Goal: Information Seeking & Learning: Learn about a topic

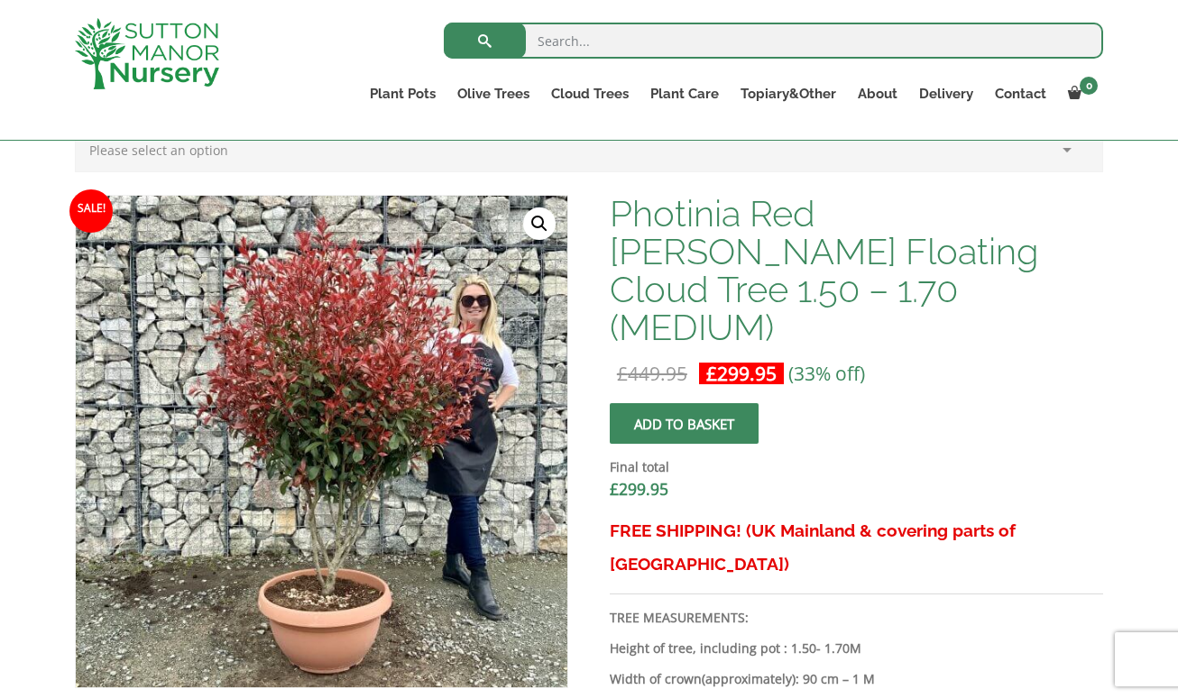
scroll to position [599, 0]
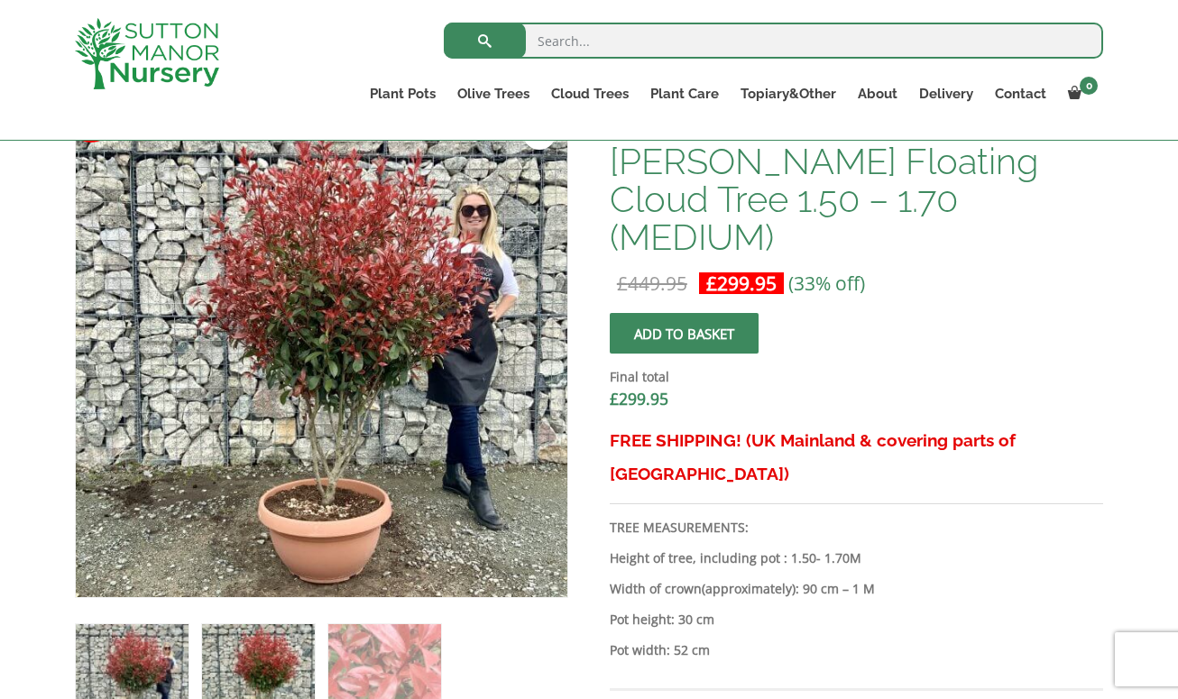
click at [260, 667] on img at bounding box center [258, 680] width 113 height 113
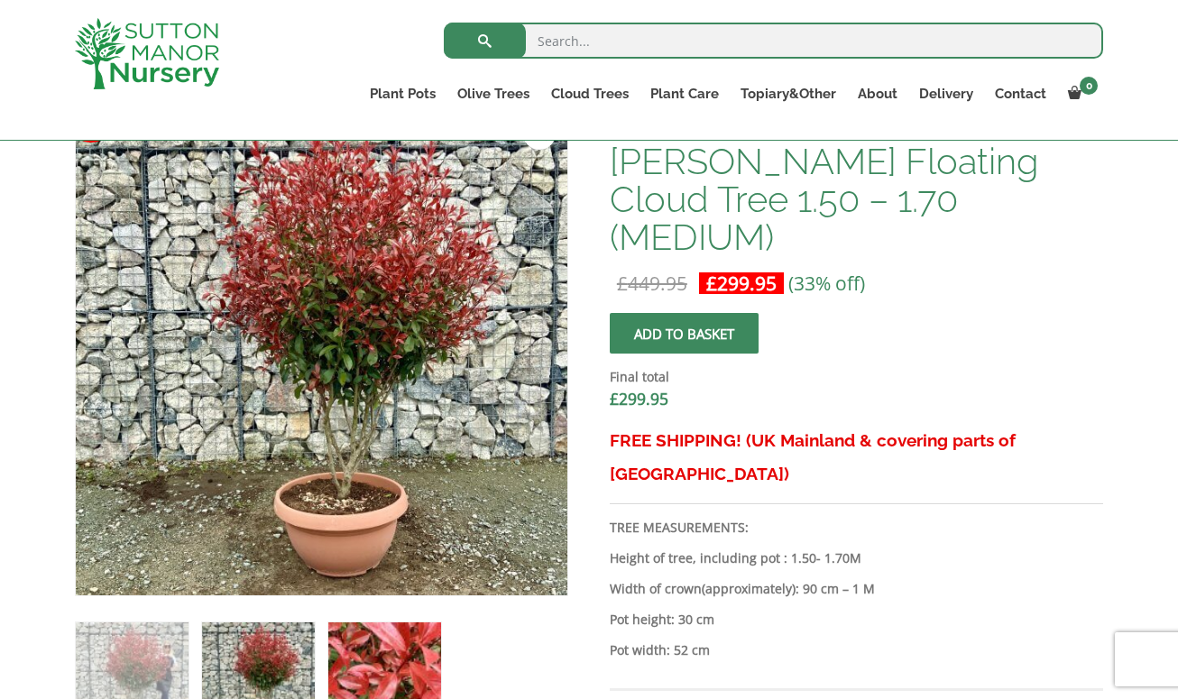
click at [350, 649] on img at bounding box center [384, 678] width 113 height 113
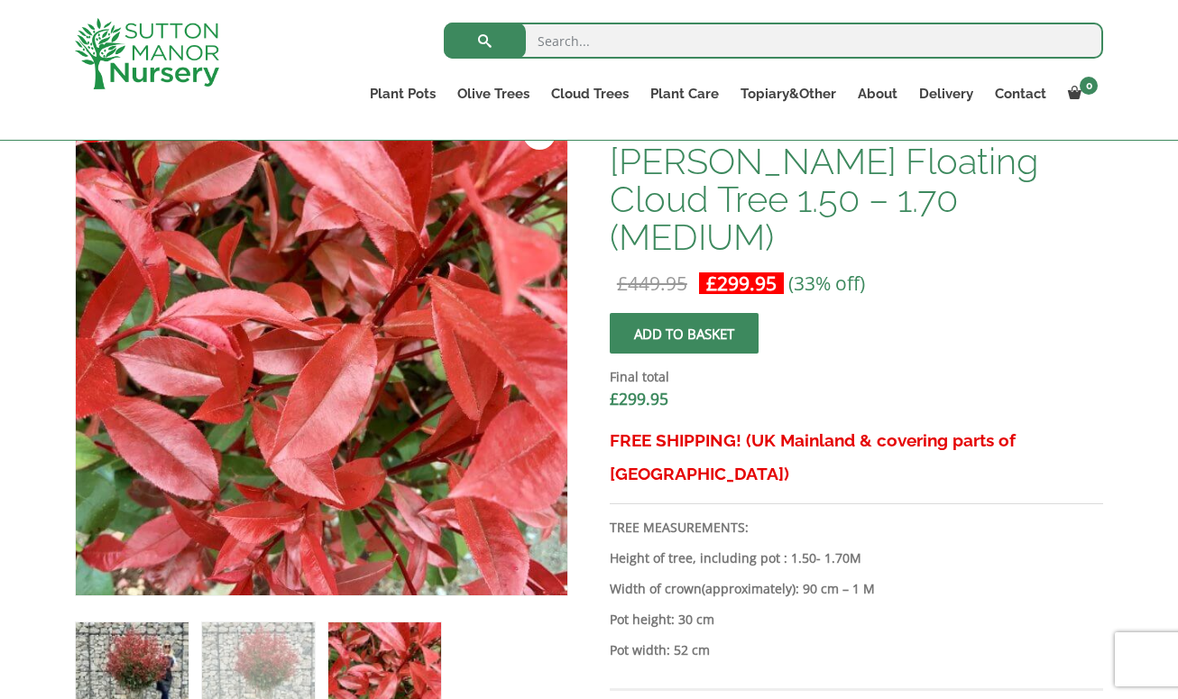
click at [140, 663] on img at bounding box center [132, 678] width 113 height 113
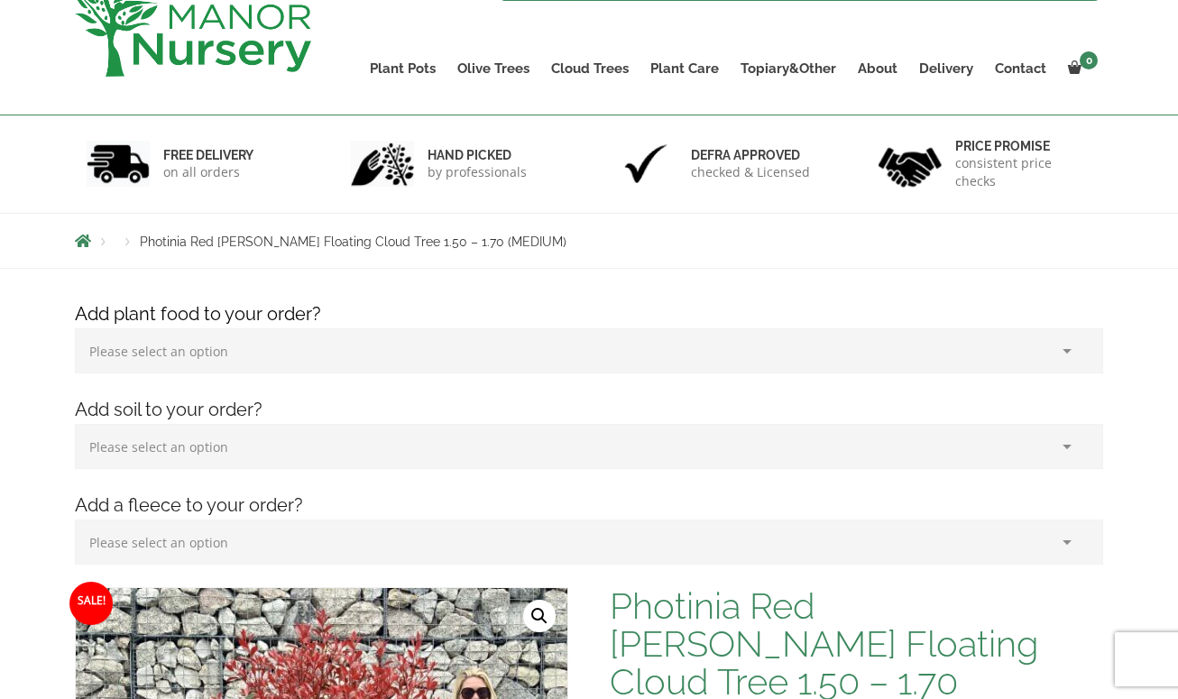
scroll to position [0, 0]
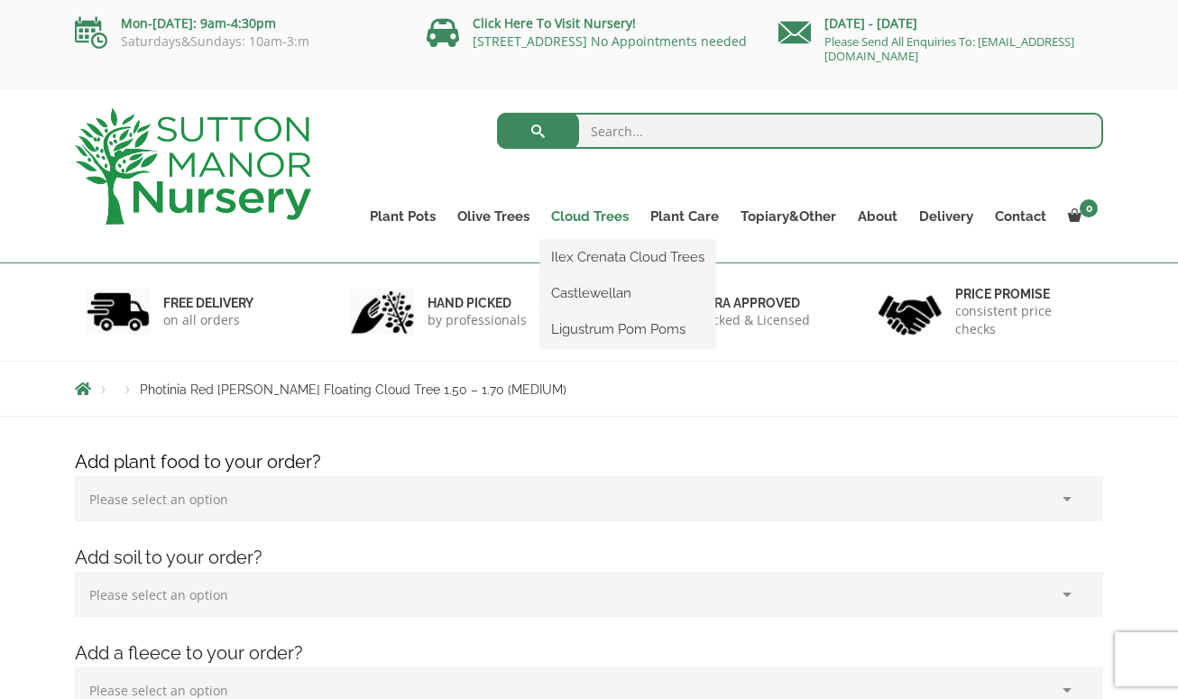
click at [578, 210] on link "Cloud Trees" at bounding box center [589, 216] width 99 height 25
click at [580, 256] on link "Ilex Crenata Cloud Trees" at bounding box center [627, 256] width 175 height 27
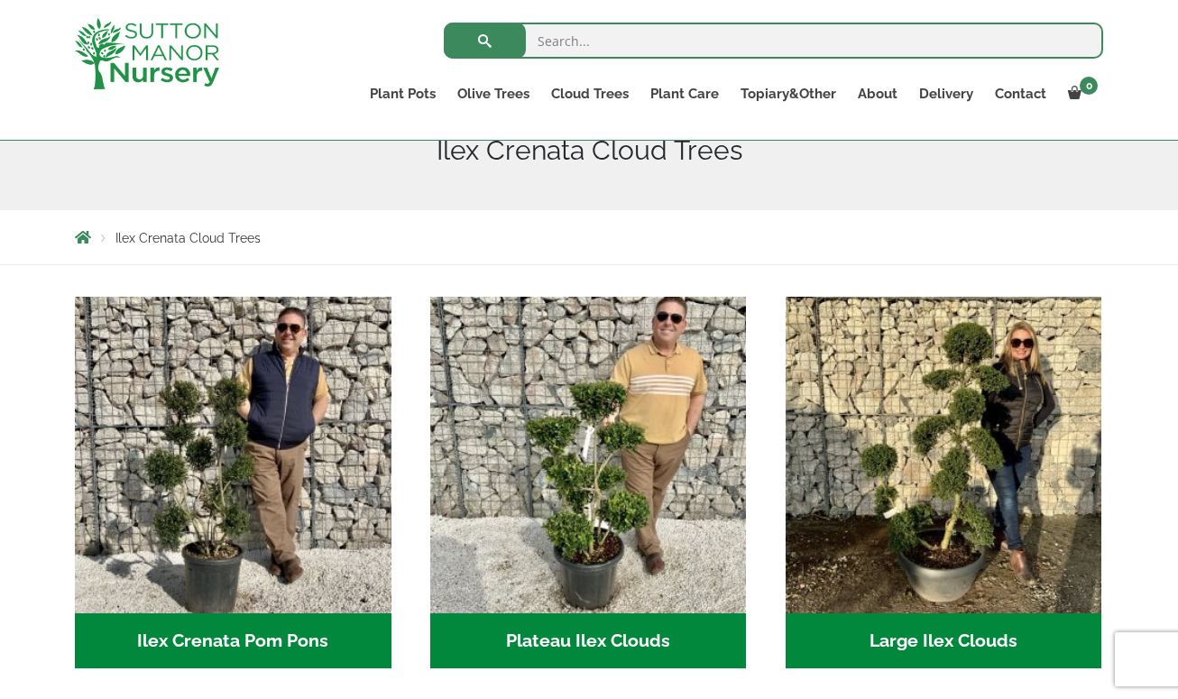
scroll to position [418, 0]
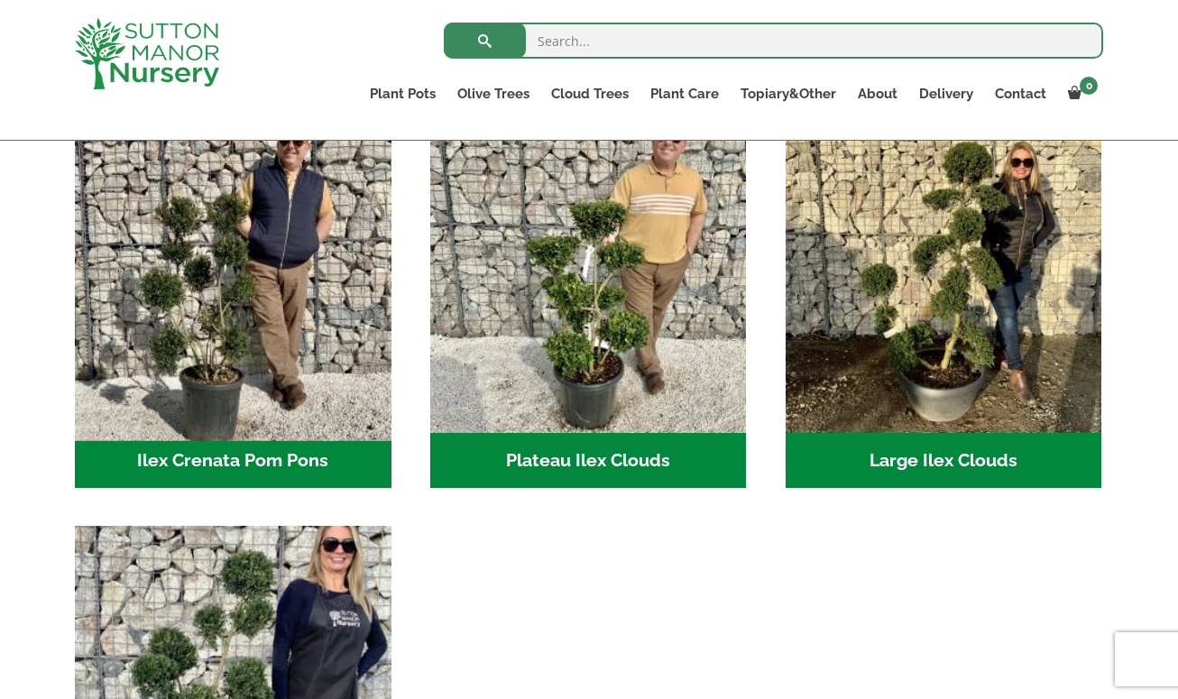
click at [285, 377] on img "Visit product category Ilex Crenata Pom Pons" at bounding box center [233, 274] width 332 height 332
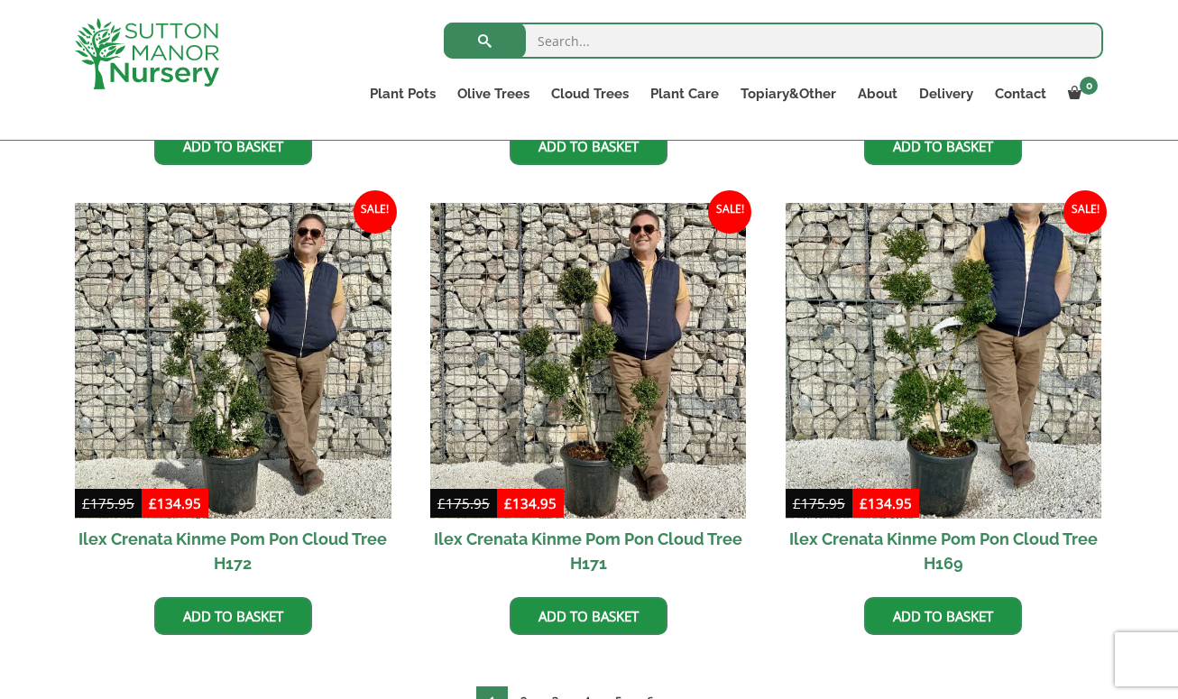
scroll to position [779, 0]
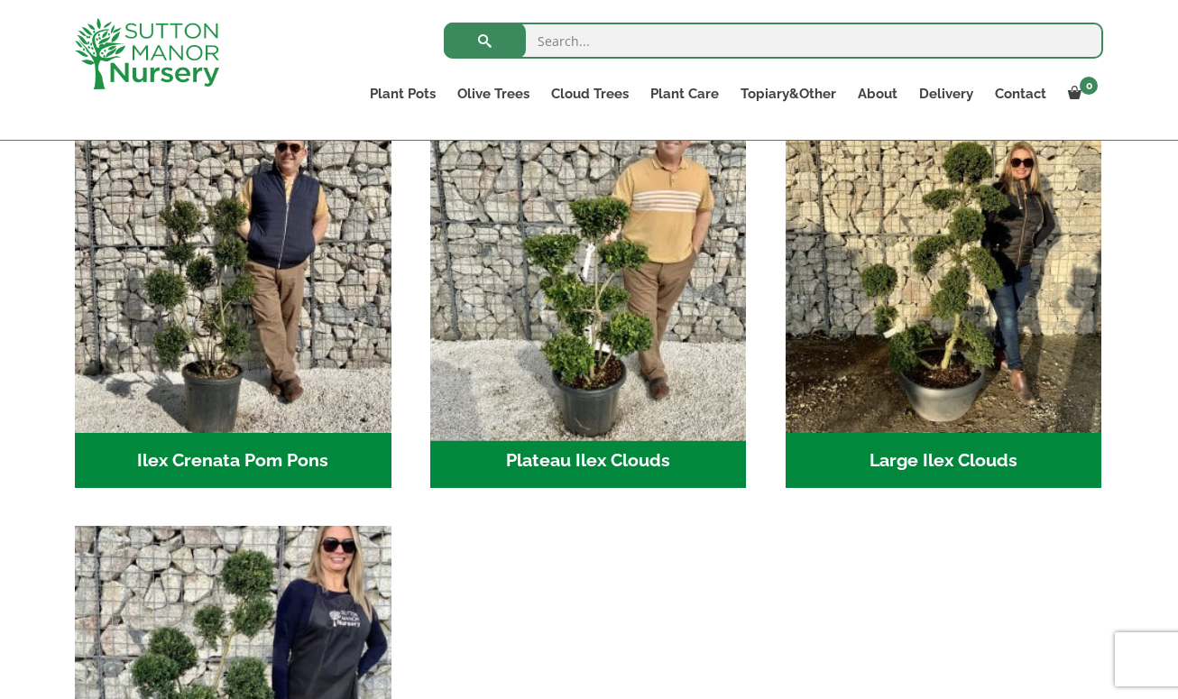
scroll to position [451, 0]
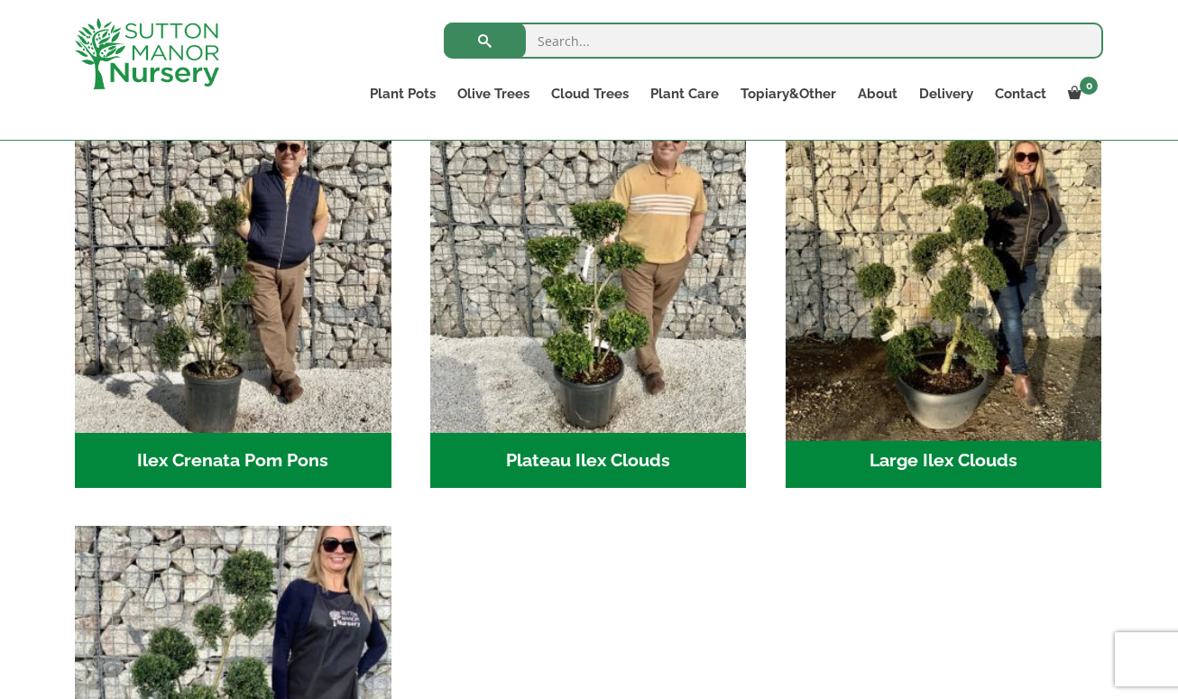
click at [912, 308] on img "Visit product category Large Ilex Clouds" at bounding box center [943, 274] width 332 height 332
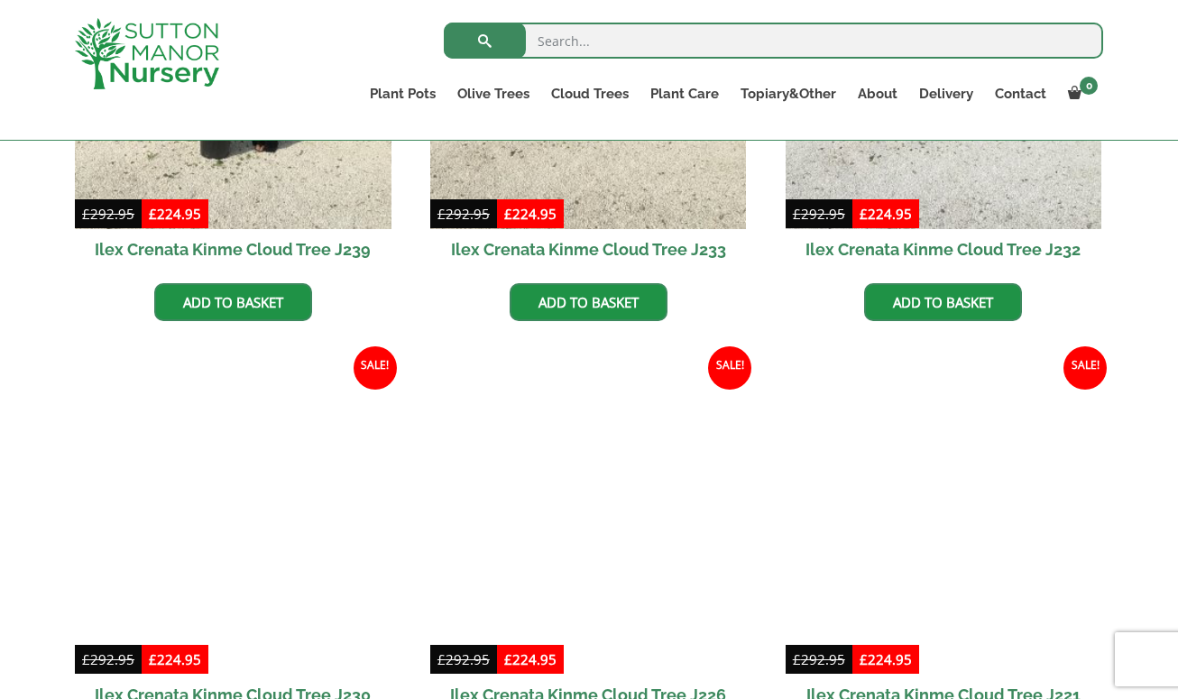
scroll to position [779, 0]
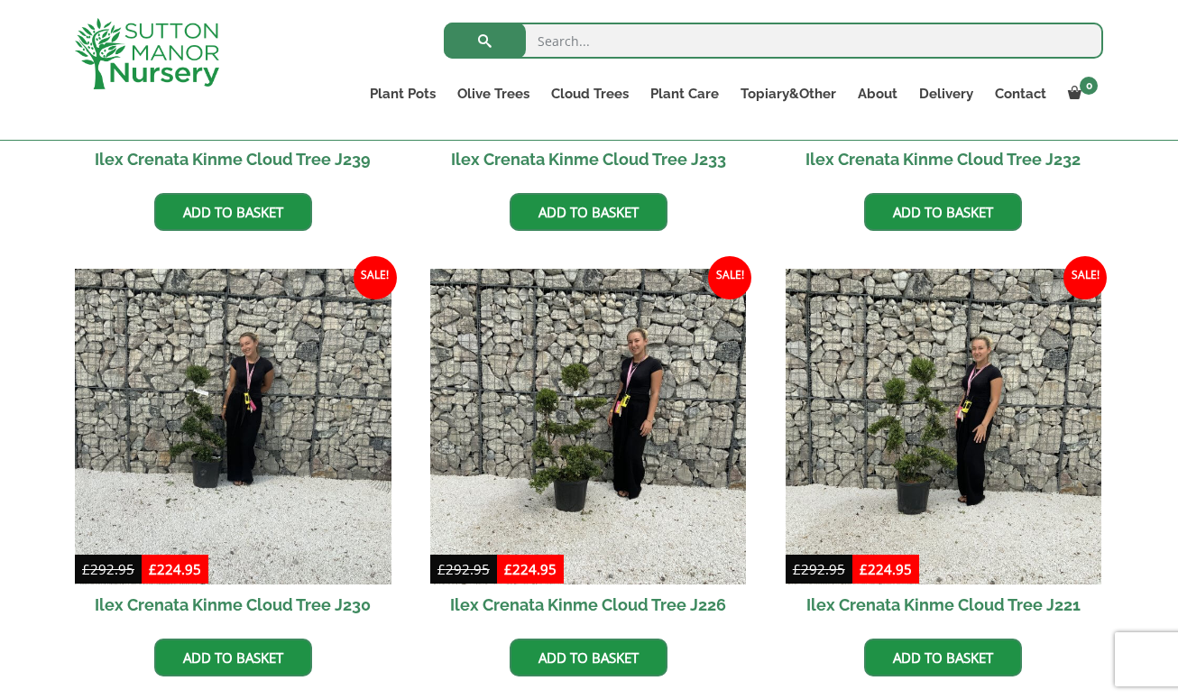
click at [632, 381] on img at bounding box center [588, 427] width 316 height 316
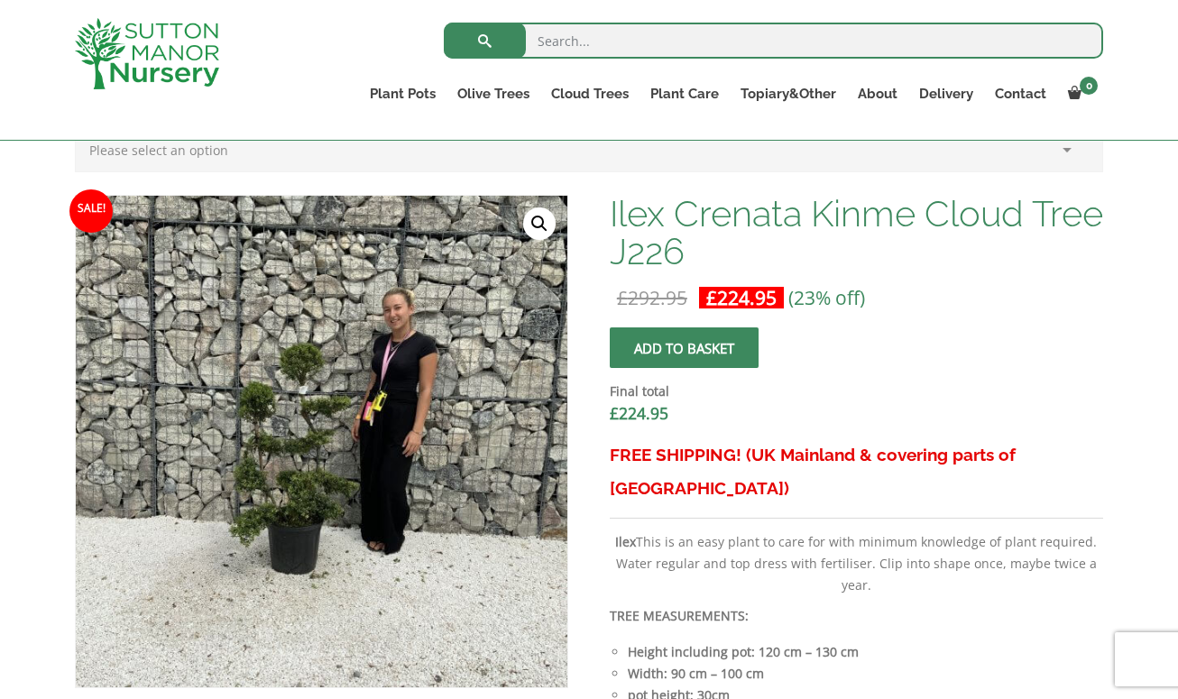
scroll to position [599, 0]
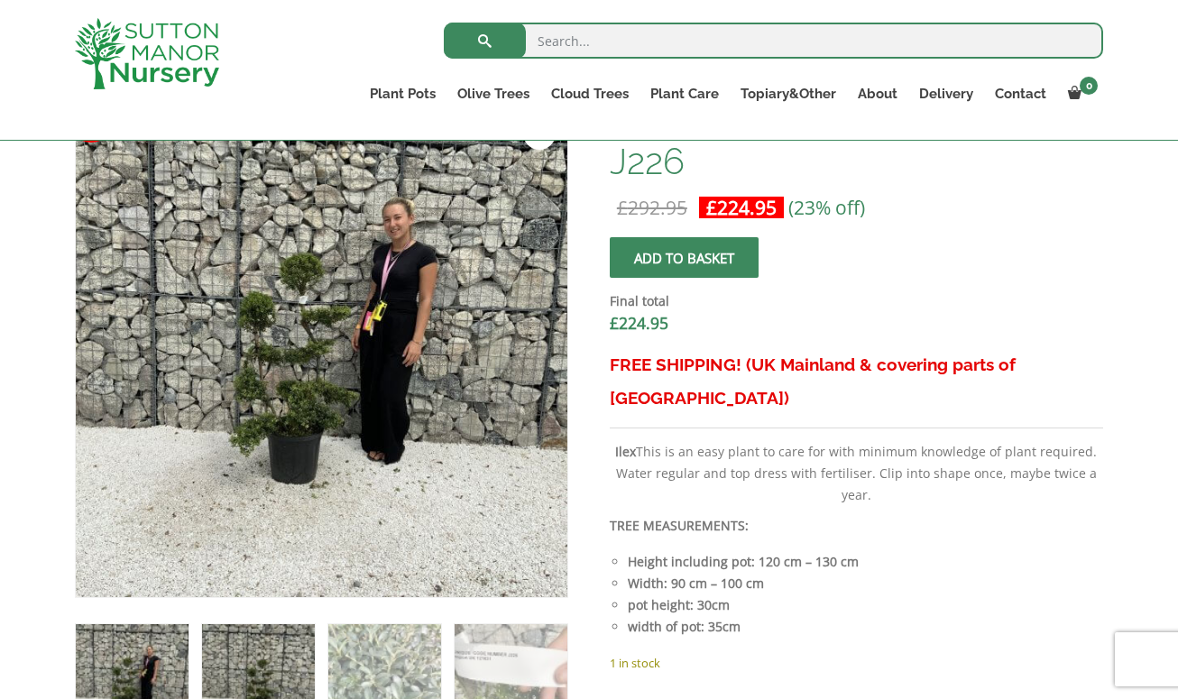
click at [241, 655] on img at bounding box center [258, 680] width 113 height 113
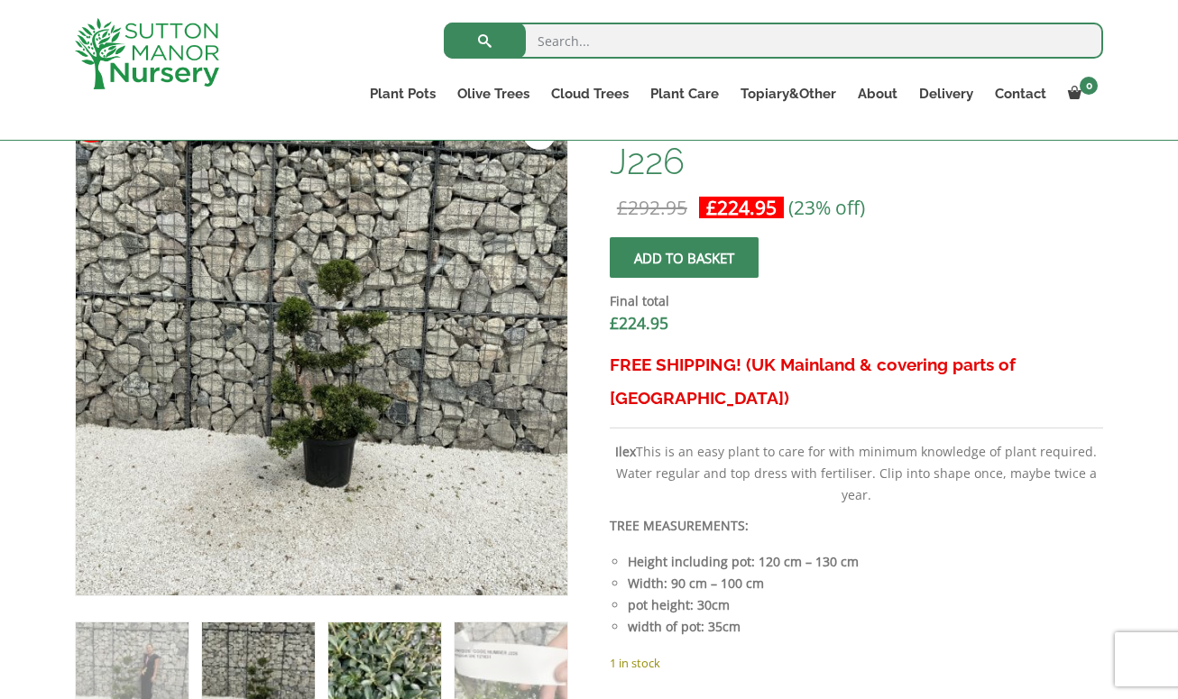
click at [344, 646] on img at bounding box center [384, 678] width 113 height 113
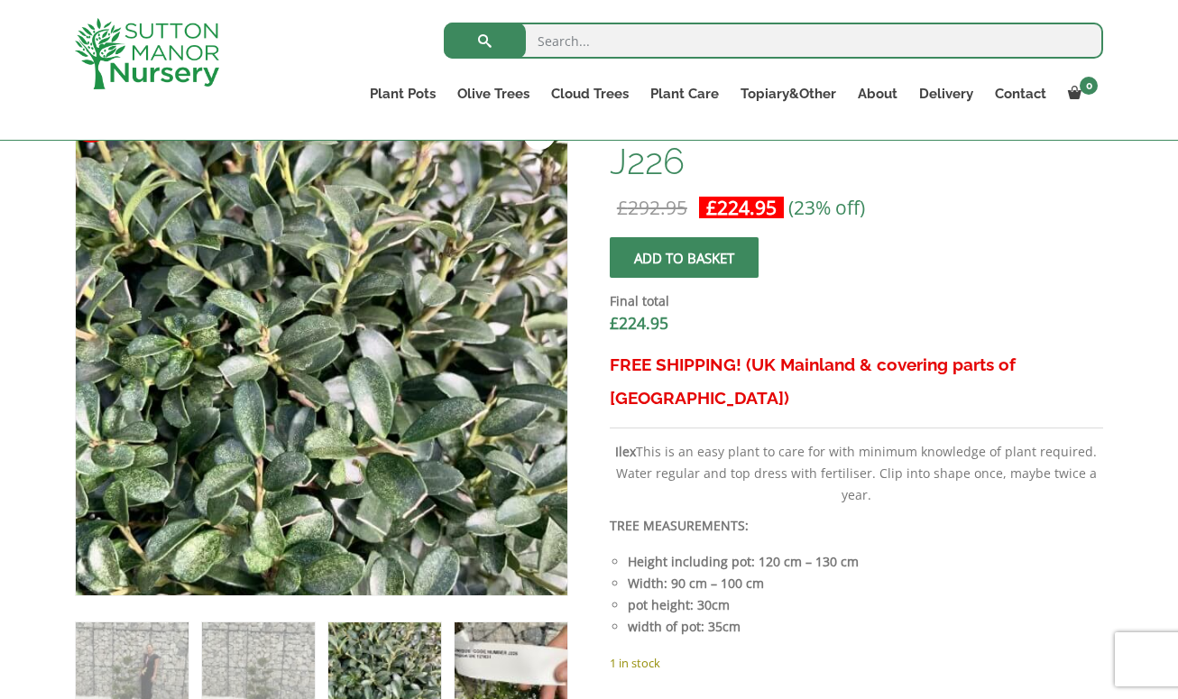
click at [523, 643] on img at bounding box center [510, 678] width 113 height 113
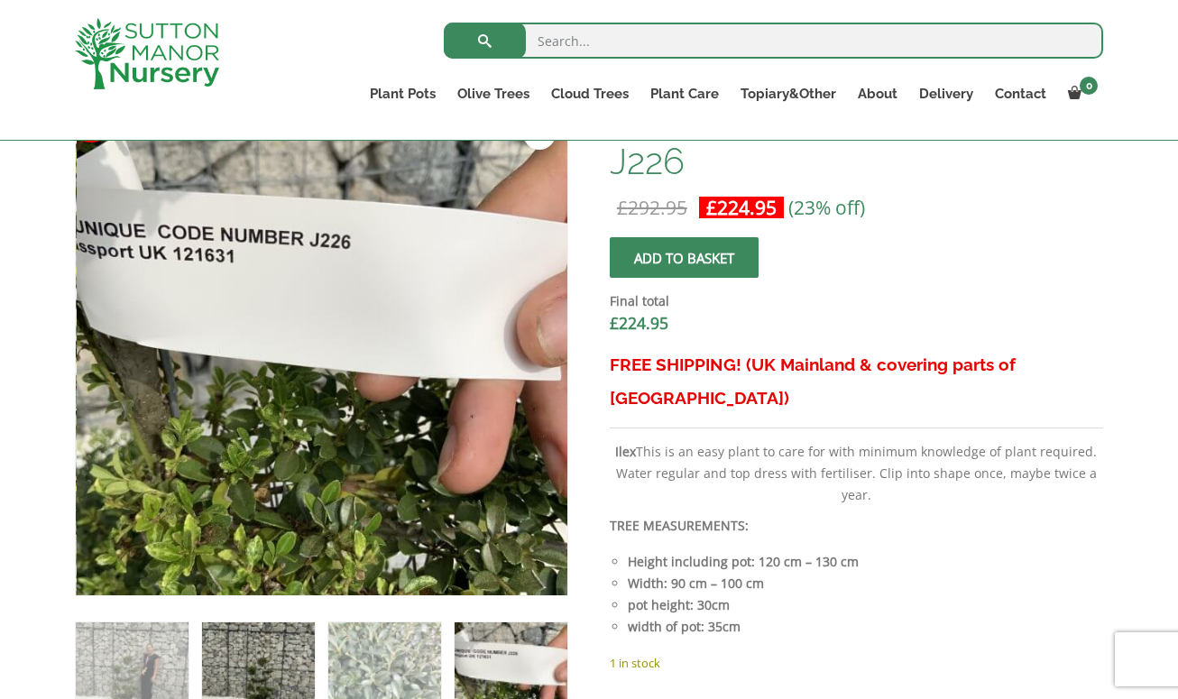
click at [235, 661] on img at bounding box center [258, 678] width 113 height 113
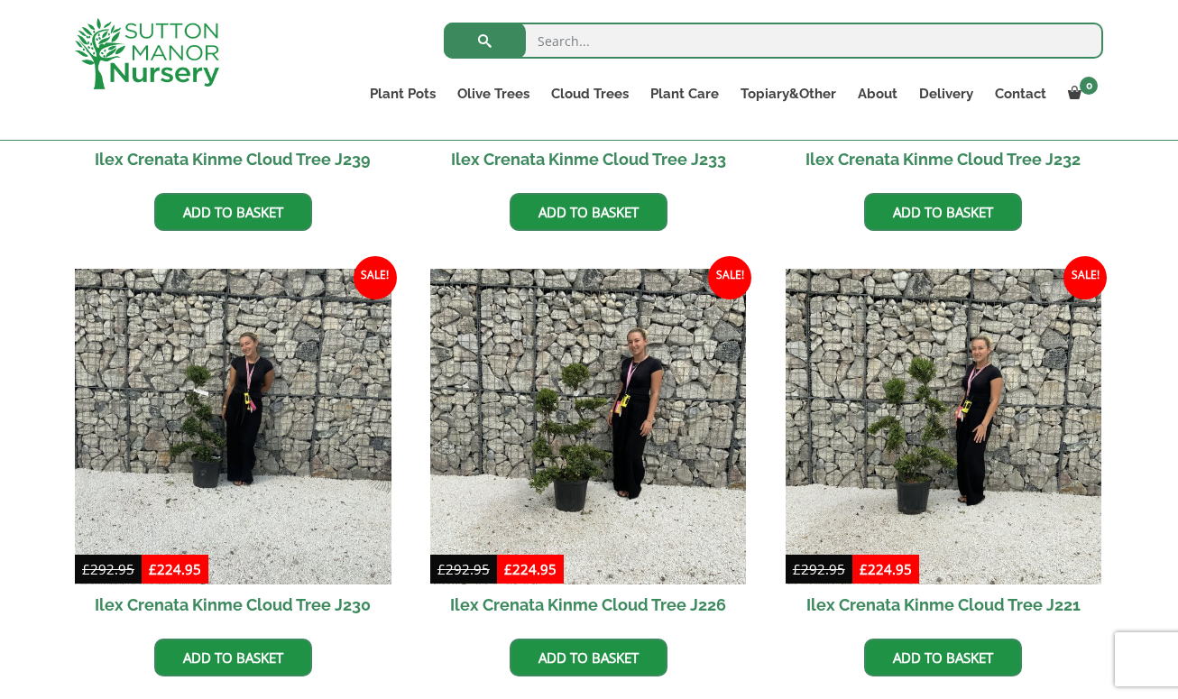
scroll to position [811, 0]
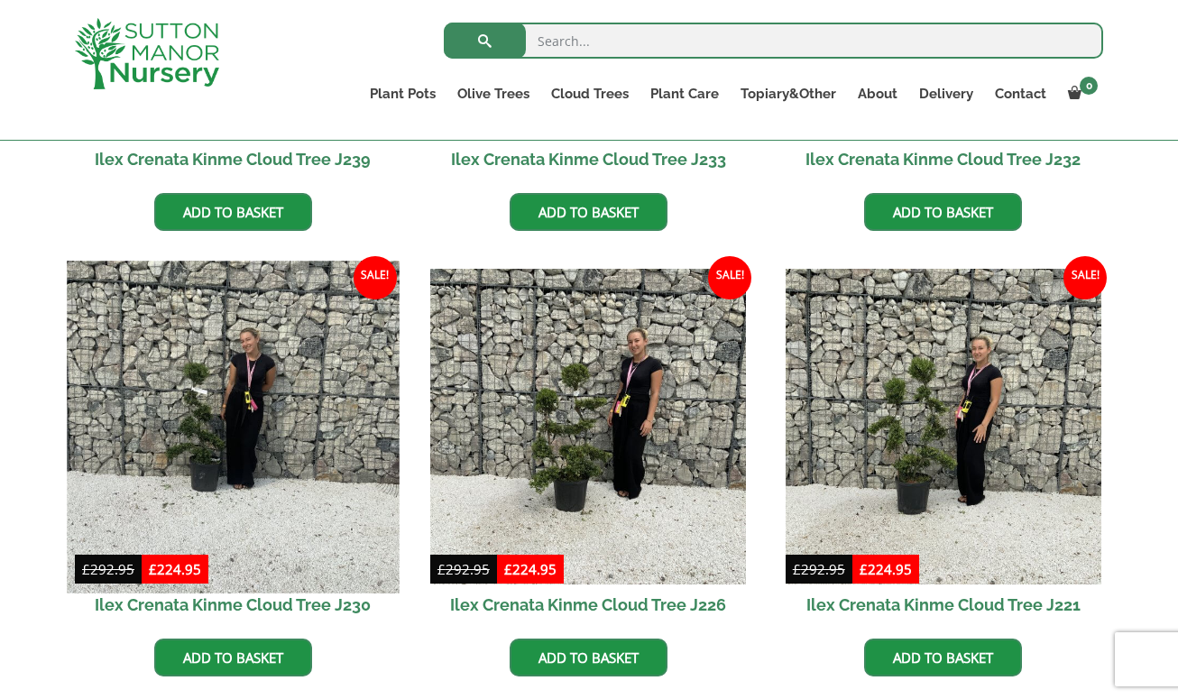
click at [276, 438] on img at bounding box center [233, 427] width 332 height 332
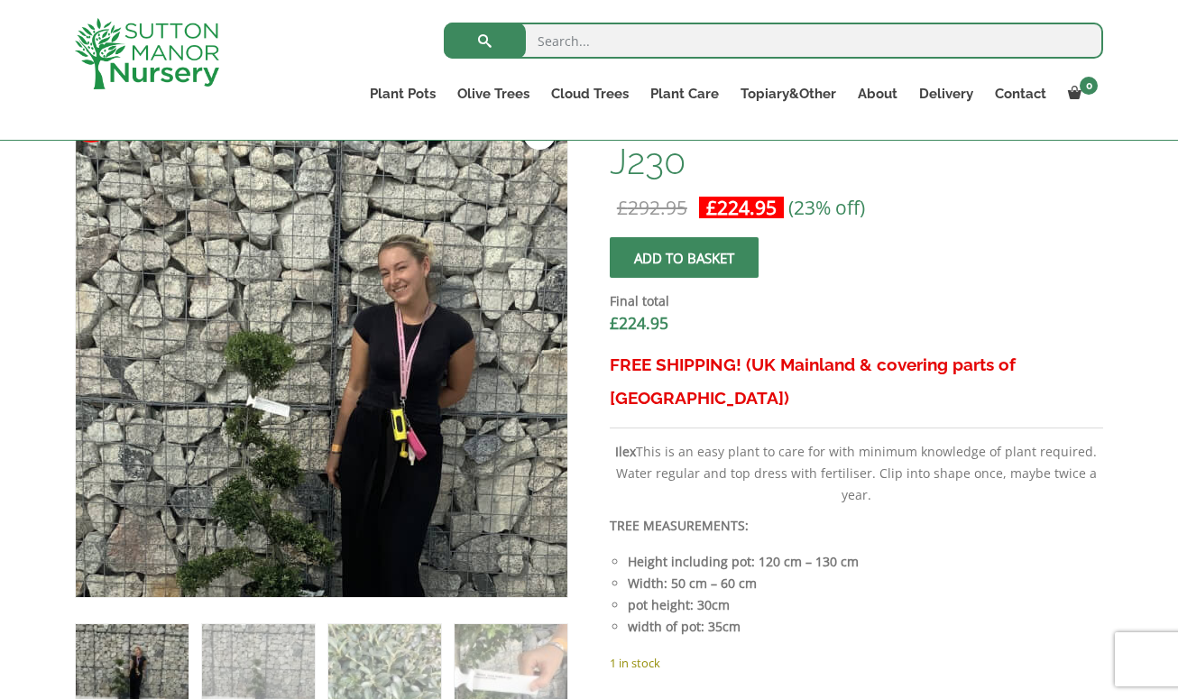
scroll to position [689, 0]
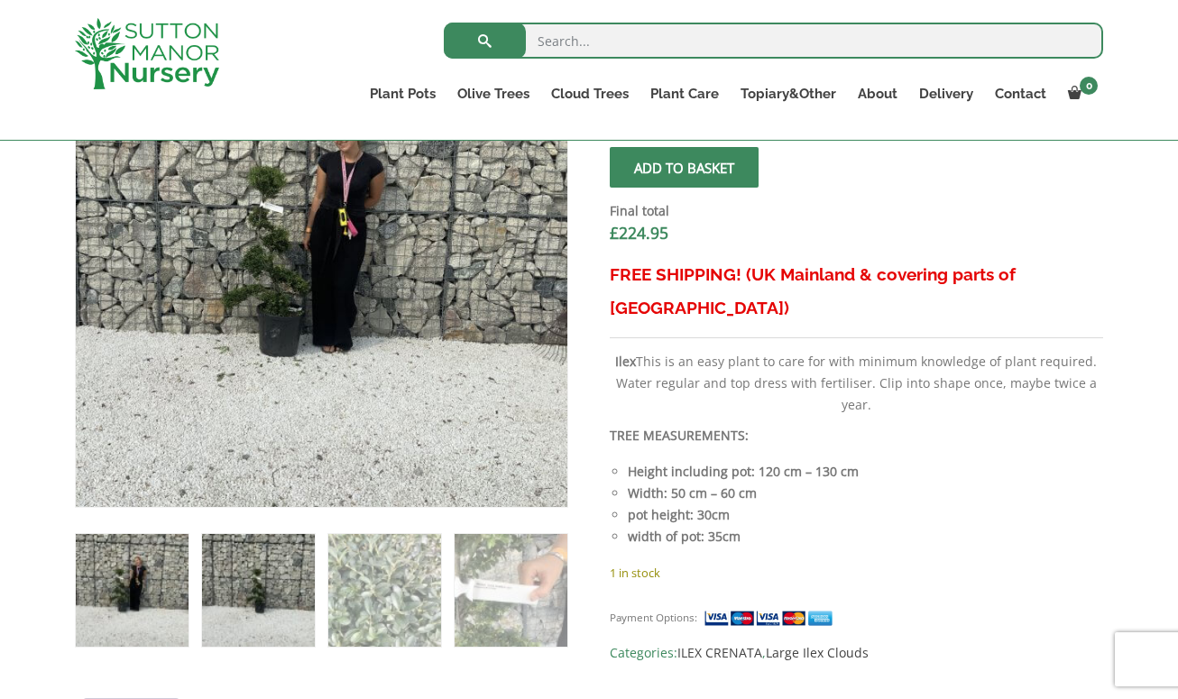
click at [280, 599] on img at bounding box center [258, 590] width 113 height 113
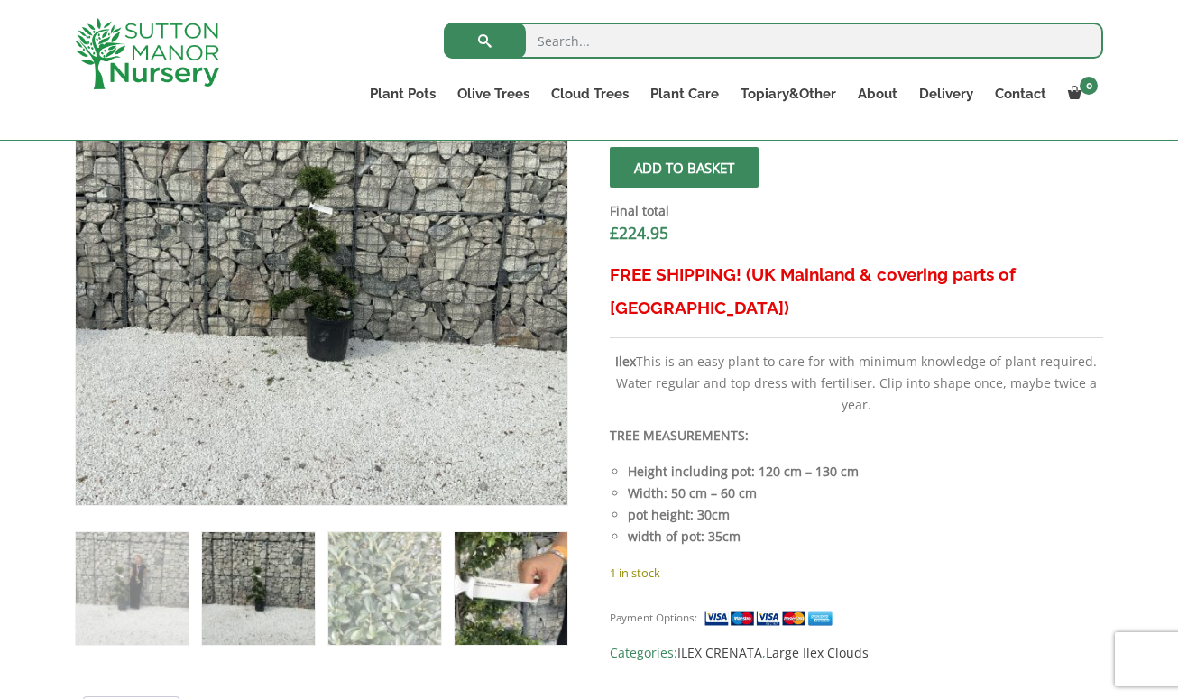
click at [514, 597] on img at bounding box center [510, 588] width 113 height 113
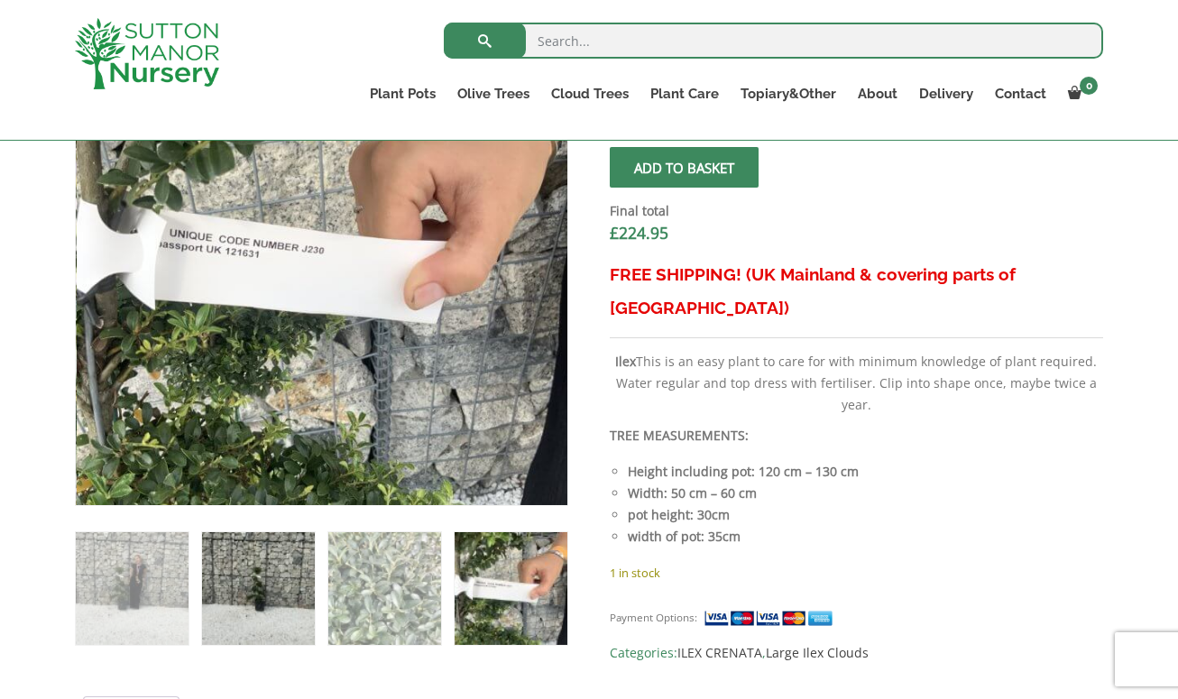
click at [238, 595] on img at bounding box center [258, 588] width 113 height 113
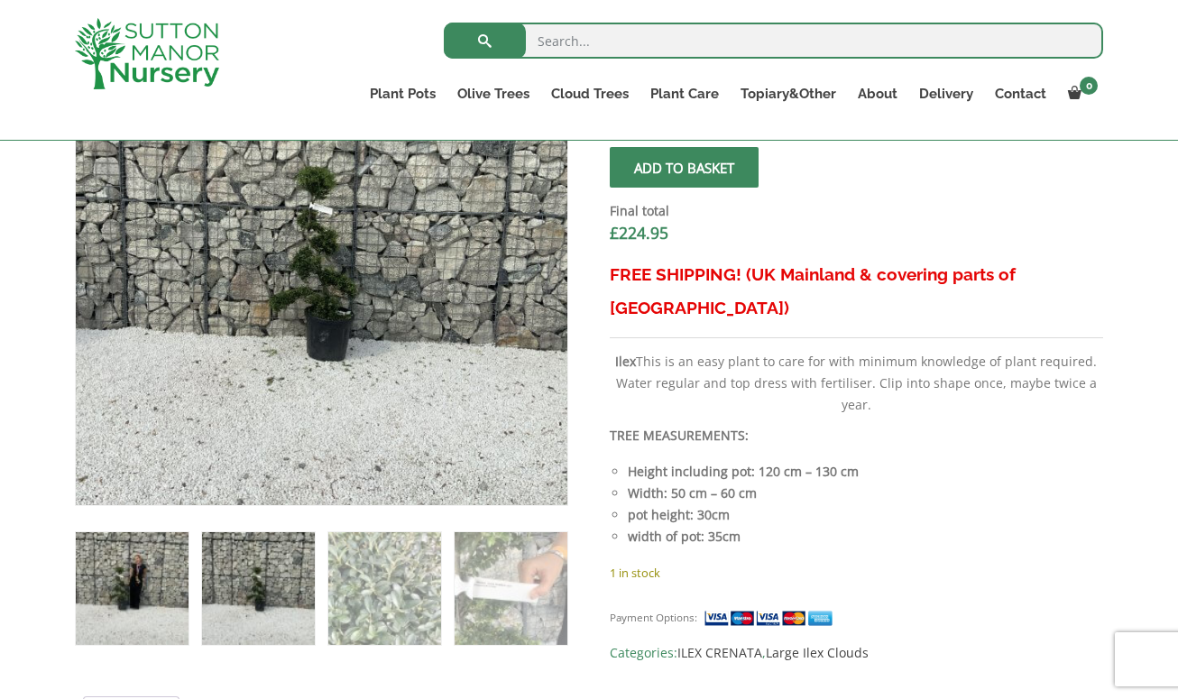
click at [160, 591] on img at bounding box center [132, 588] width 113 height 113
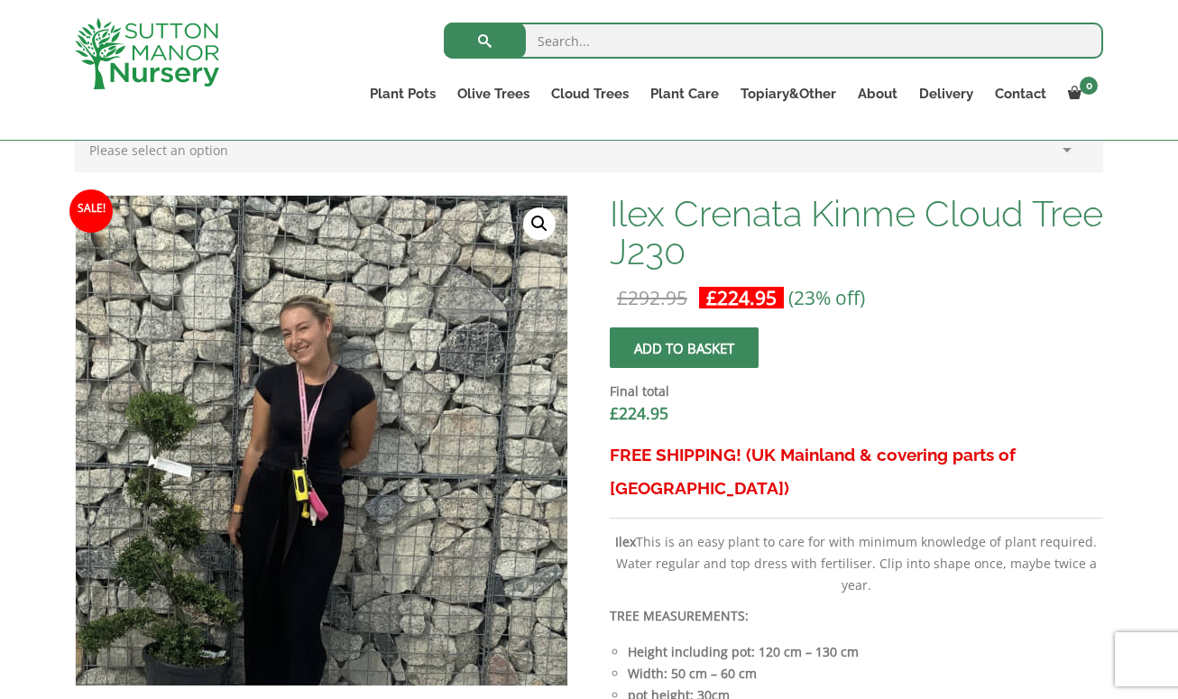
scroll to position [599, 0]
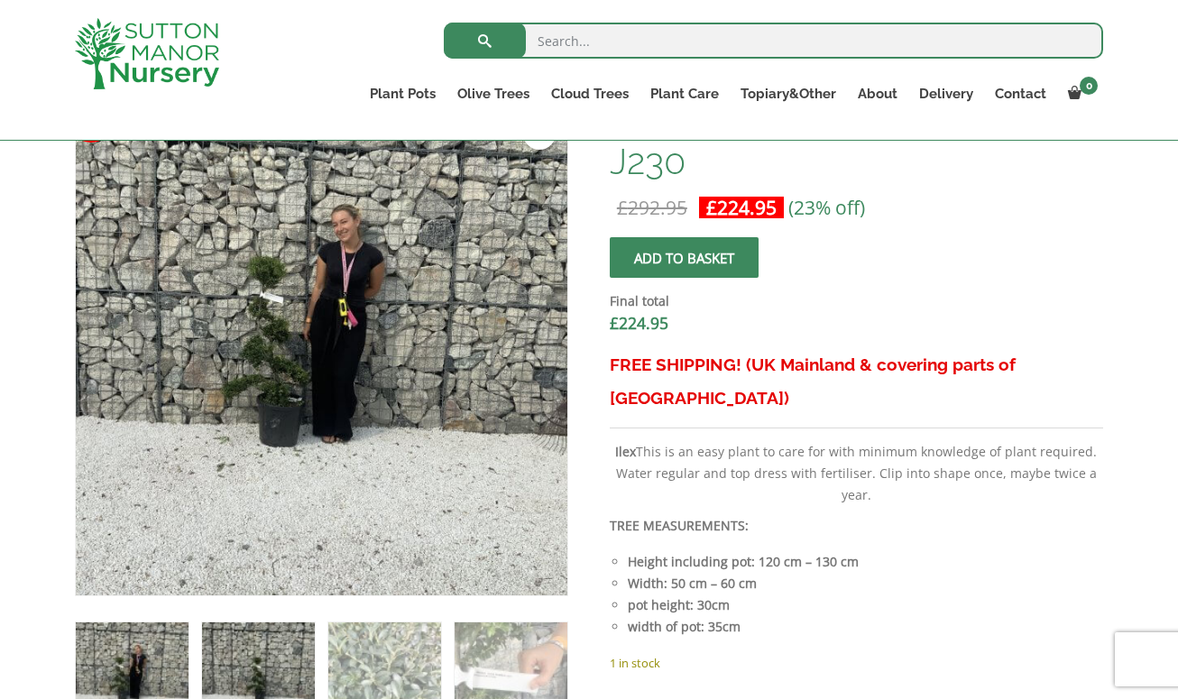
click at [305, 644] on img at bounding box center [258, 678] width 113 height 113
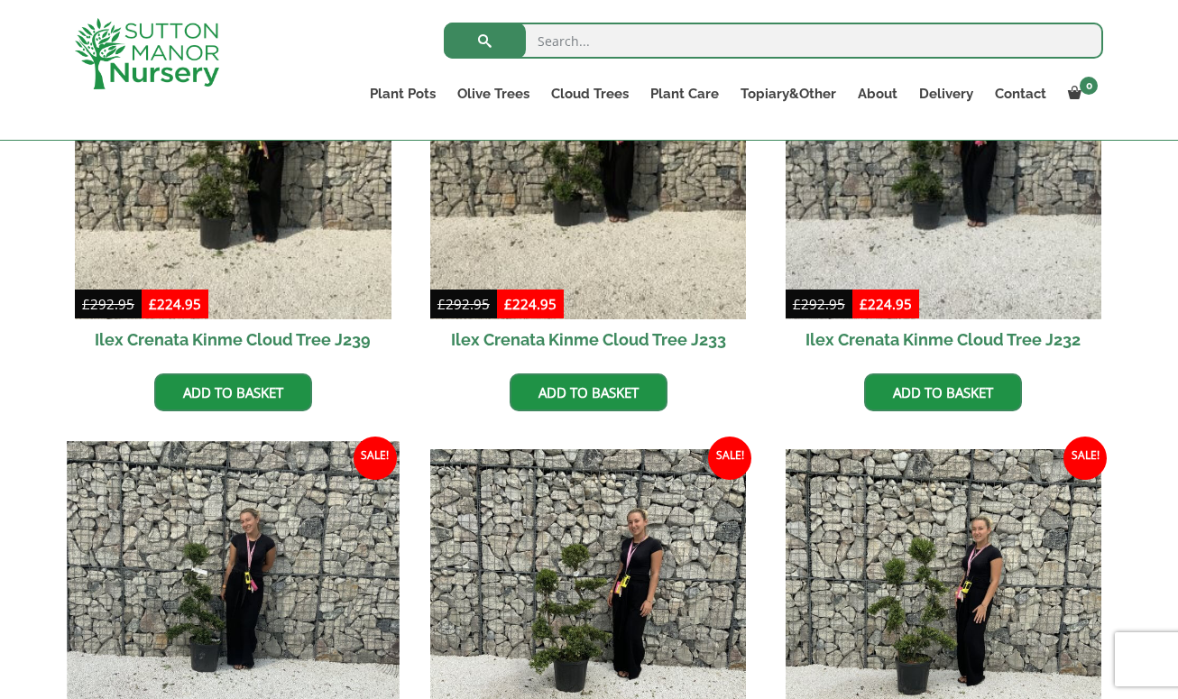
scroll to position [418, 0]
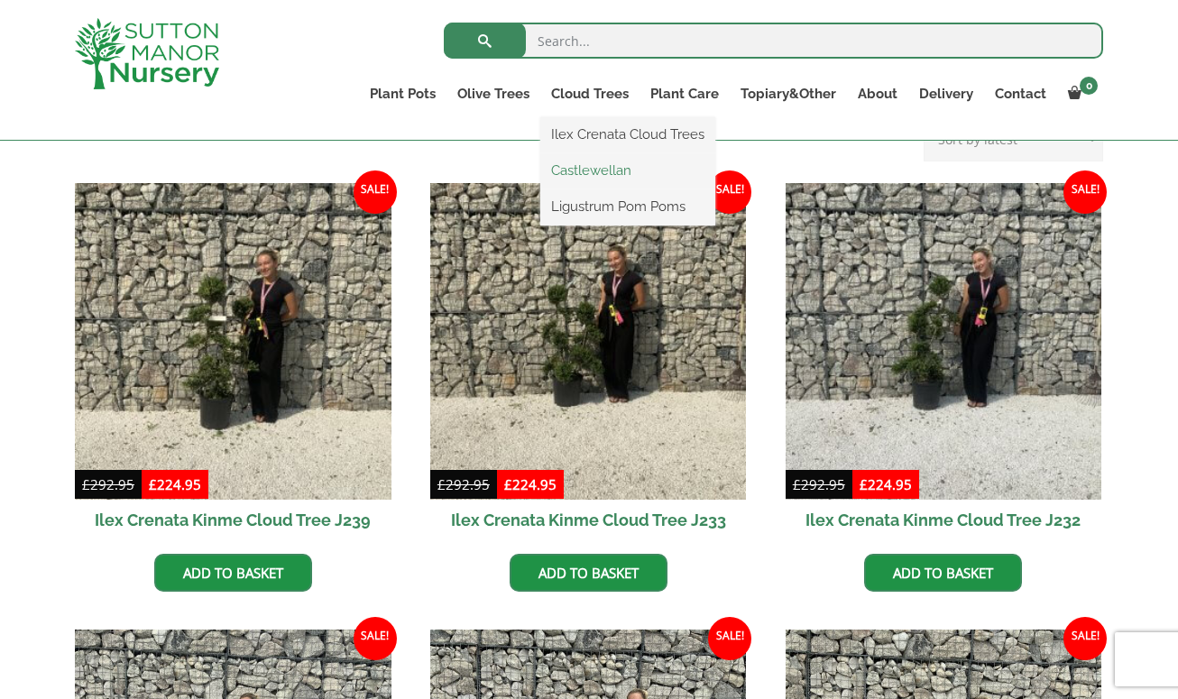
click at [589, 170] on link "Castlewellan" at bounding box center [627, 170] width 175 height 27
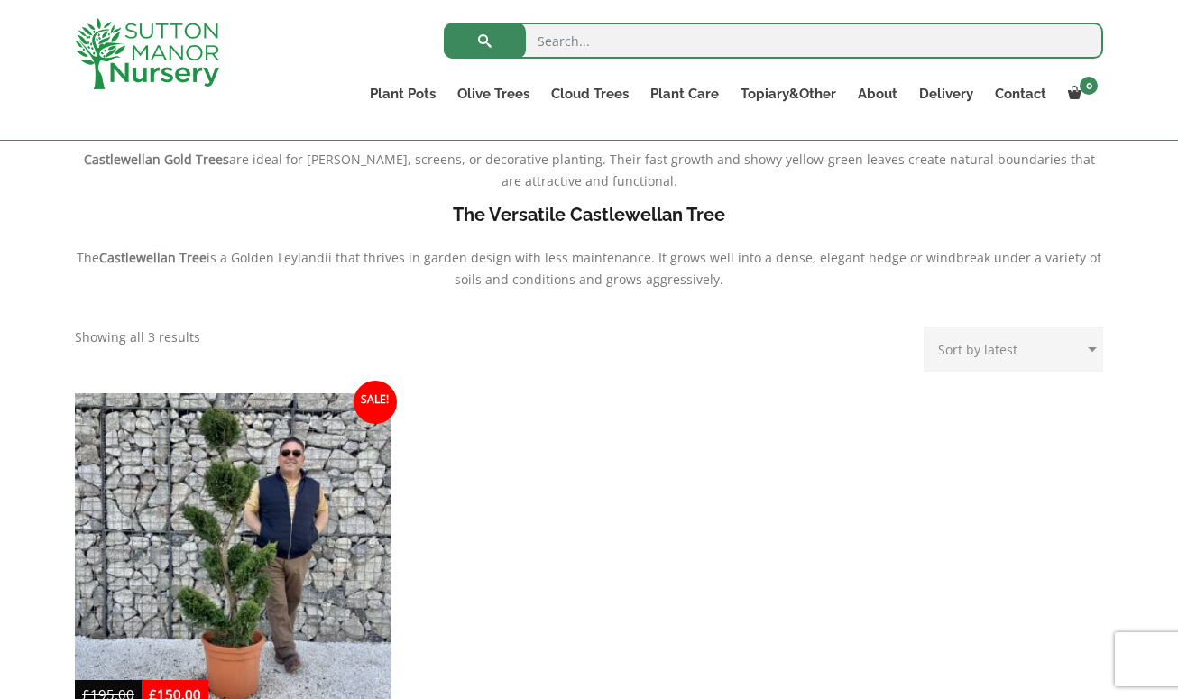
scroll to position [689, 0]
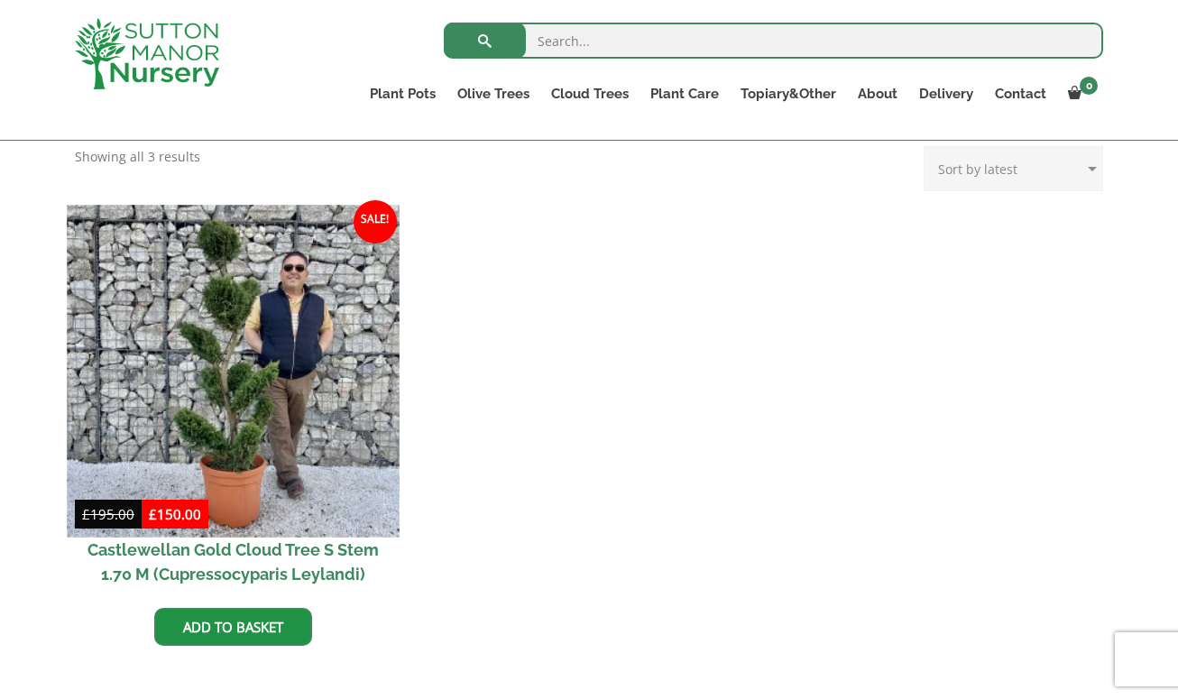
click at [234, 447] on img at bounding box center [233, 371] width 332 height 332
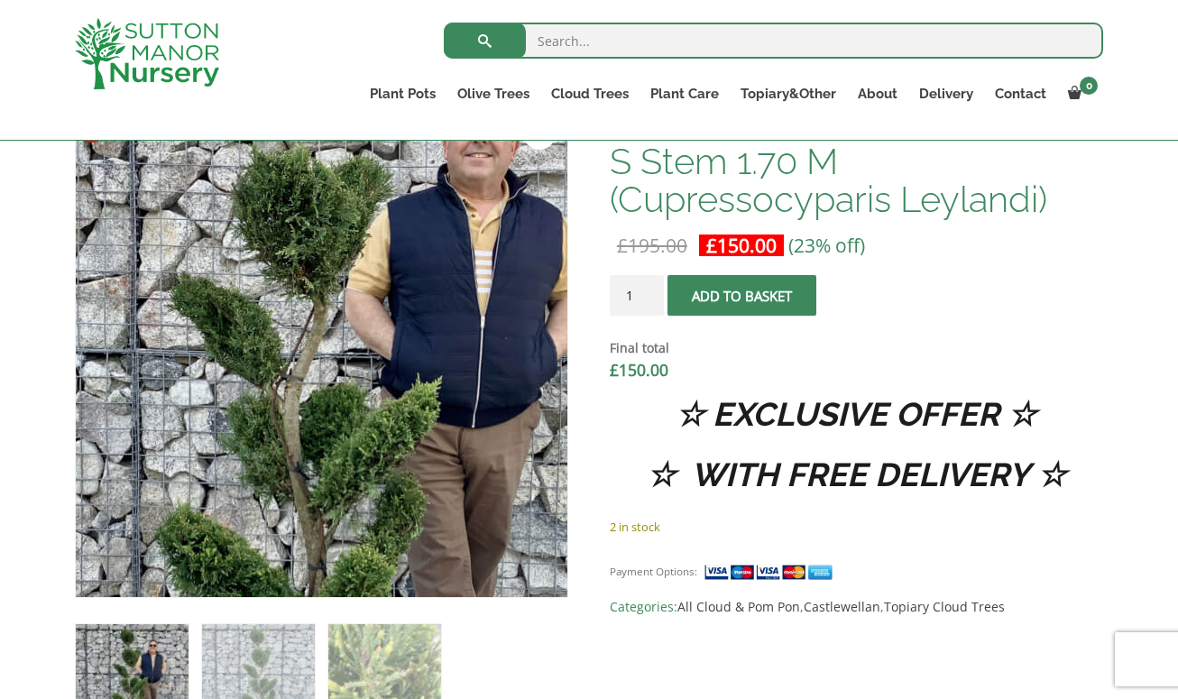
scroll to position [689, 0]
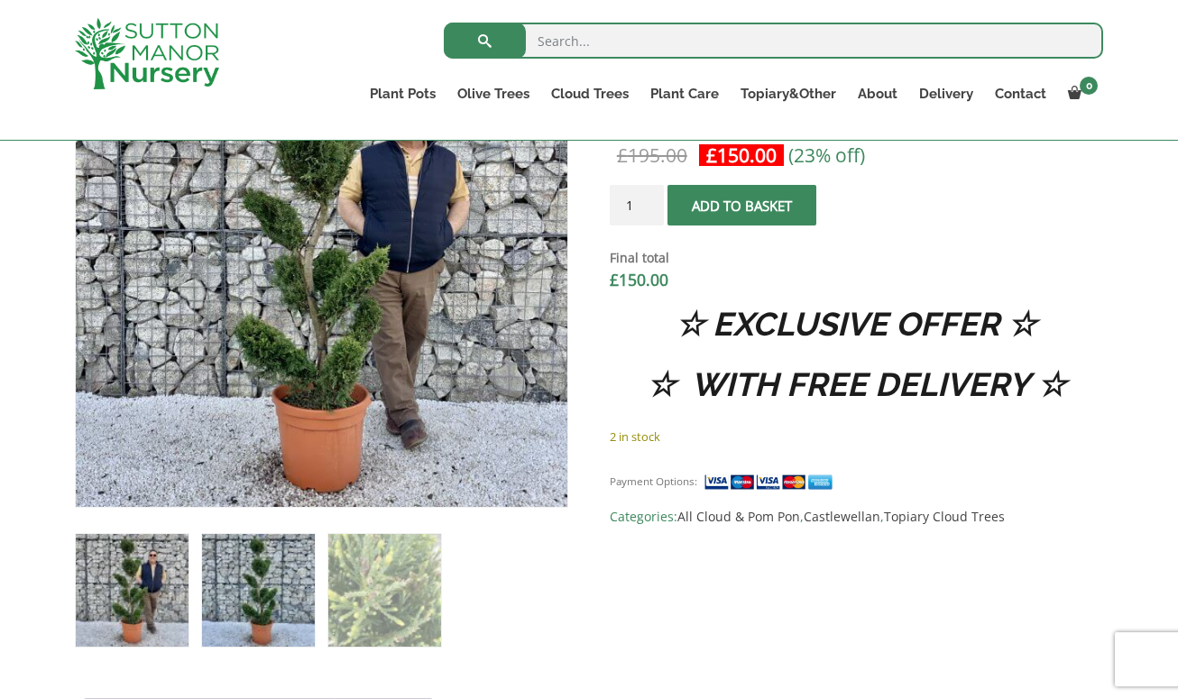
click at [250, 596] on img at bounding box center [258, 590] width 113 height 113
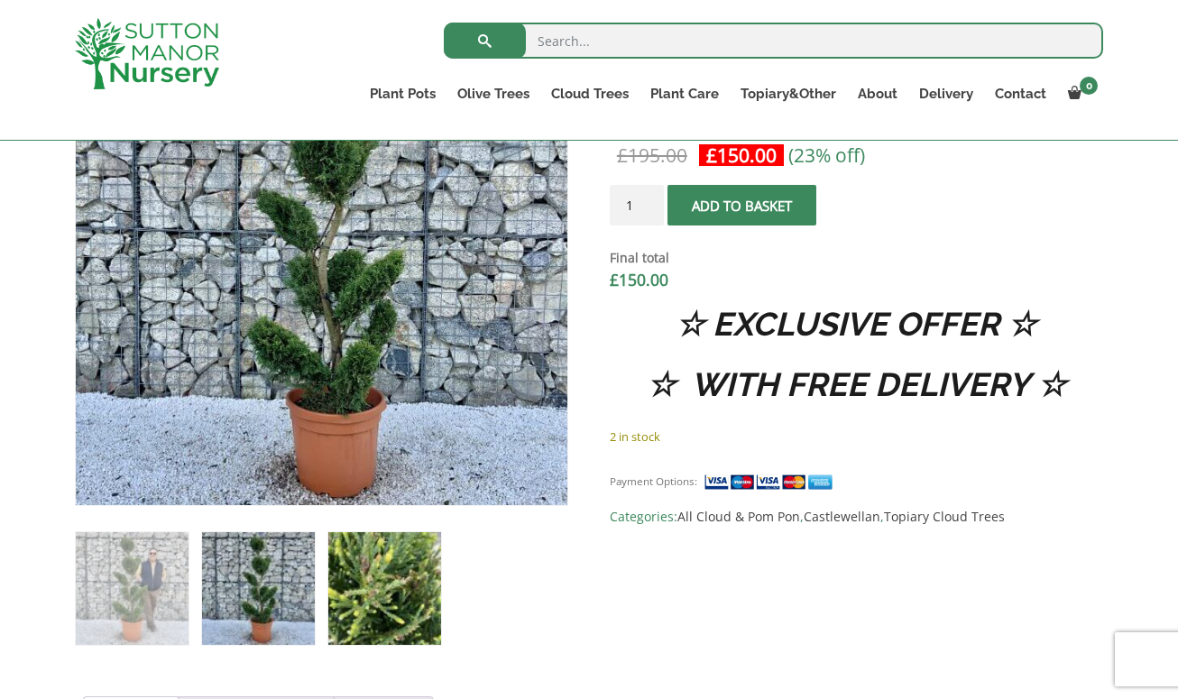
click at [397, 594] on img at bounding box center [384, 588] width 113 height 113
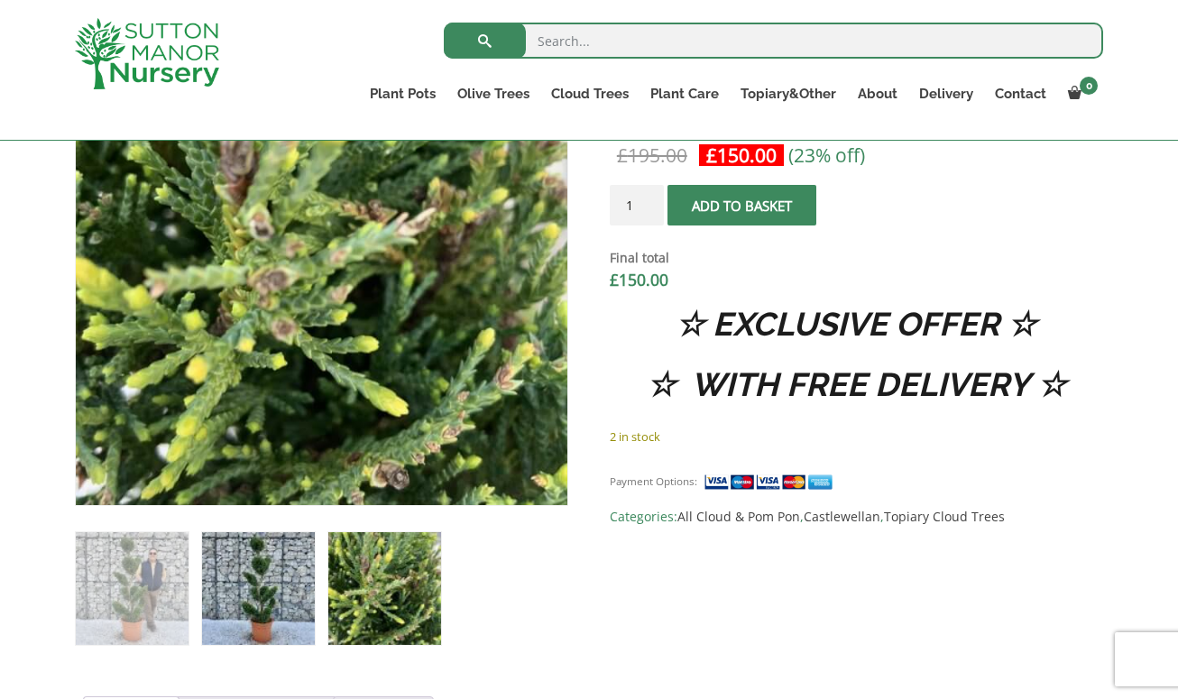
click at [245, 600] on img at bounding box center [258, 588] width 113 height 113
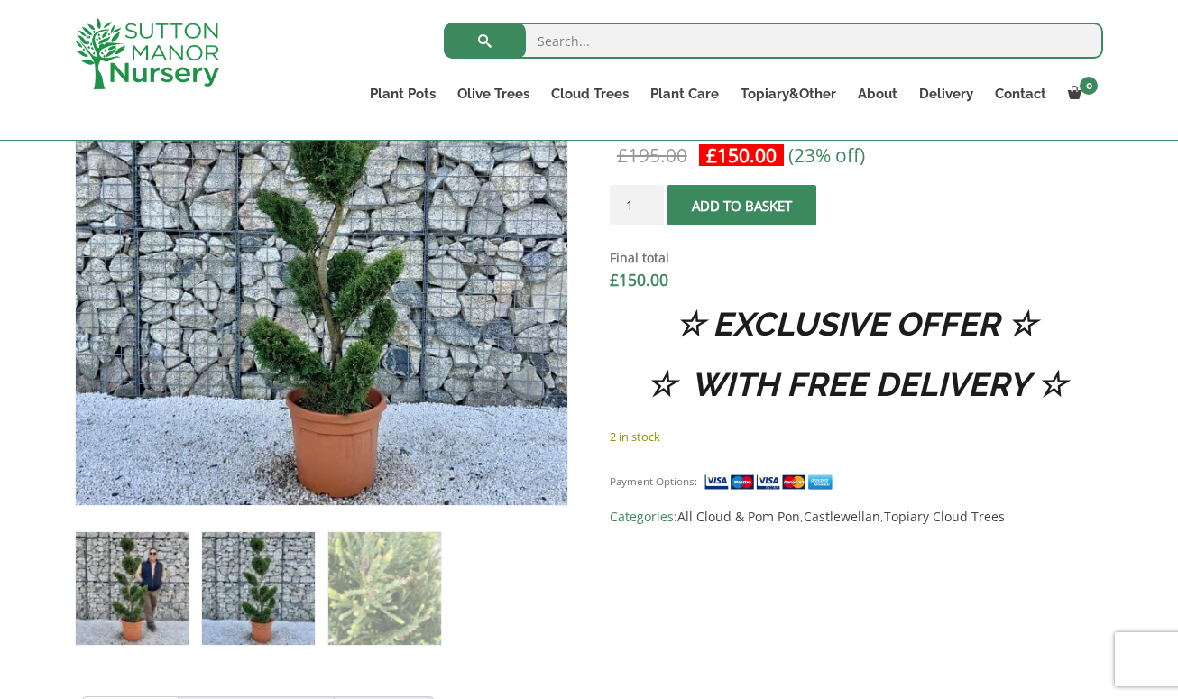
click at [135, 617] on img at bounding box center [132, 588] width 113 height 113
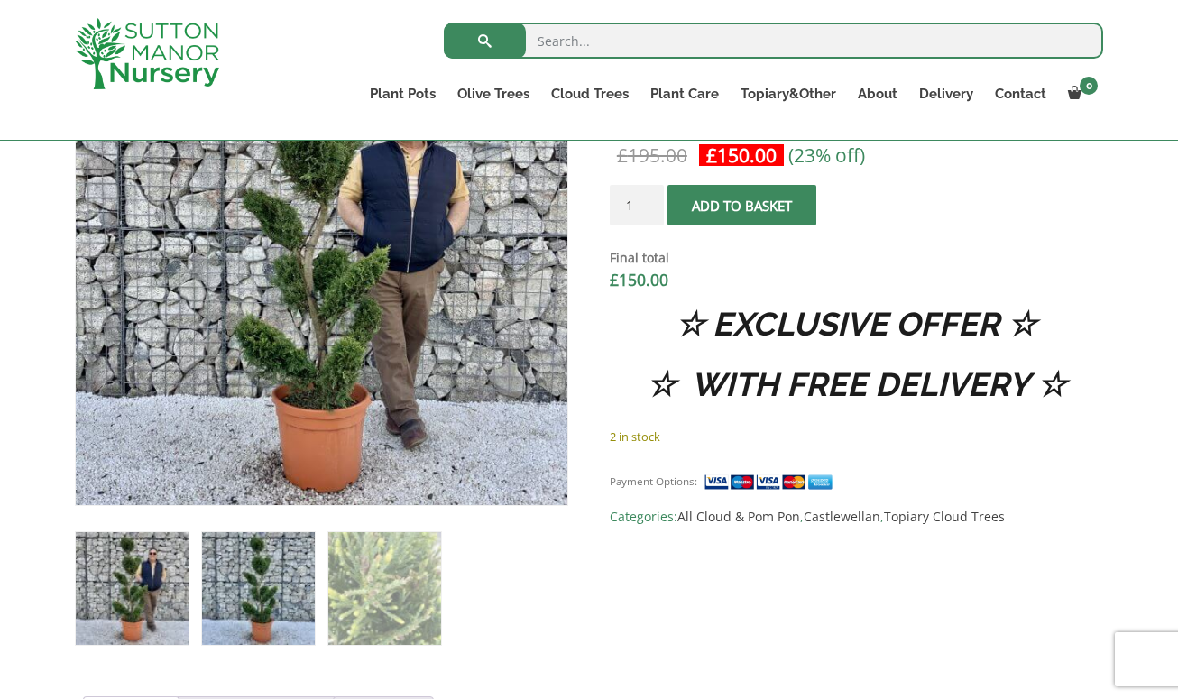
click at [213, 583] on img at bounding box center [258, 588] width 113 height 113
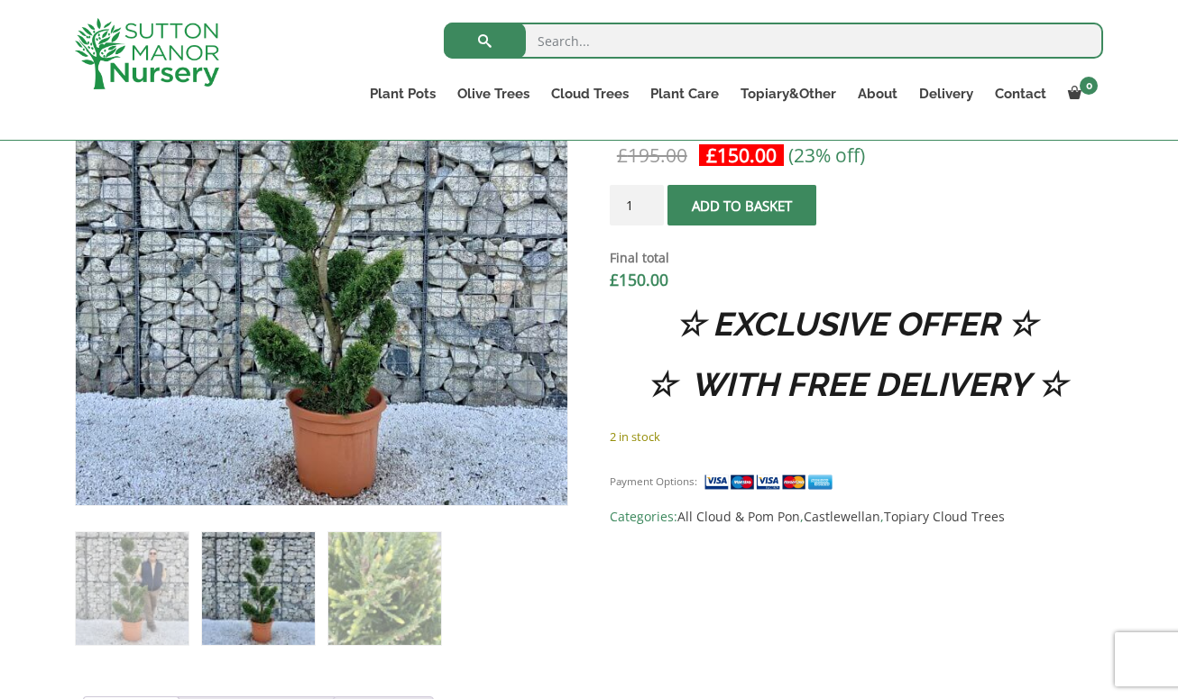
scroll to position [509, 0]
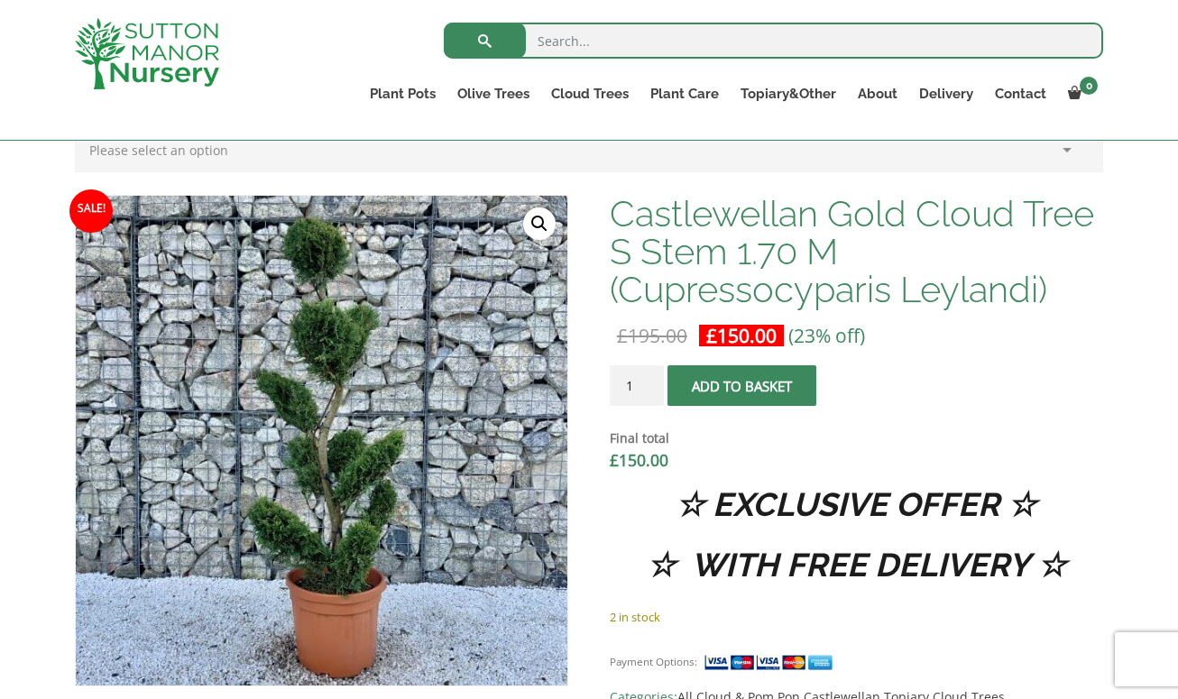
click at [544, 217] on link "🔍" at bounding box center [539, 223] width 32 height 32
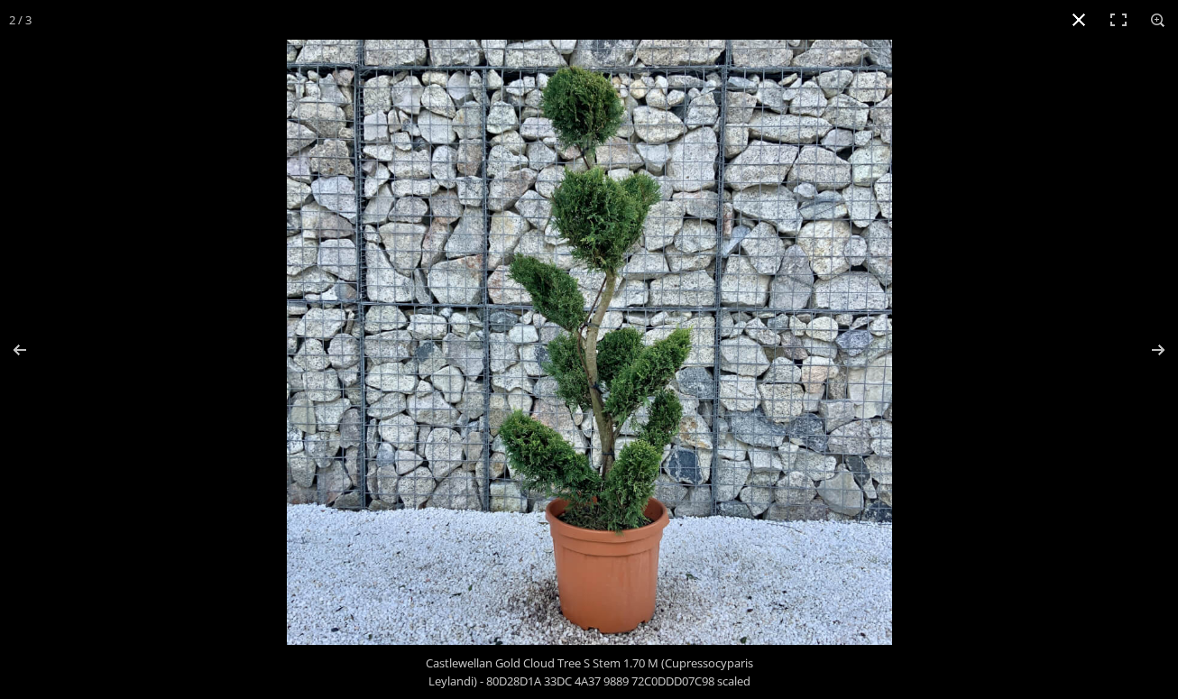
click at [1069, 17] on button "Close (Esc)" at bounding box center [1079, 20] width 40 height 40
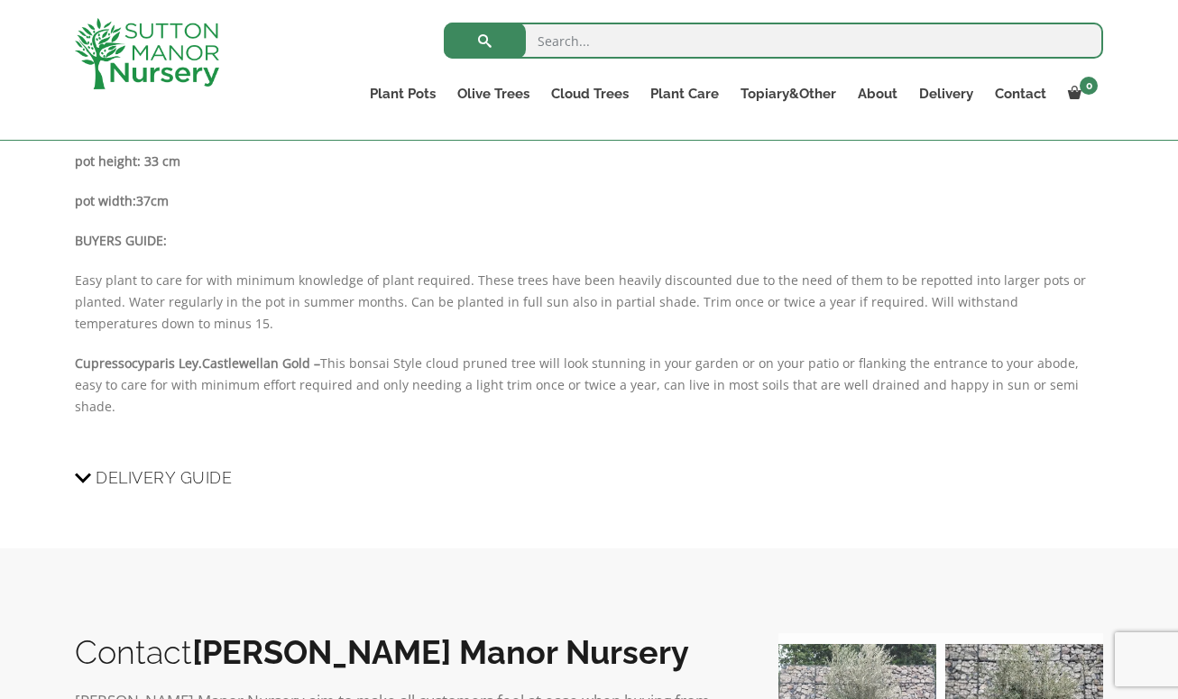
scroll to position [1591, 0]
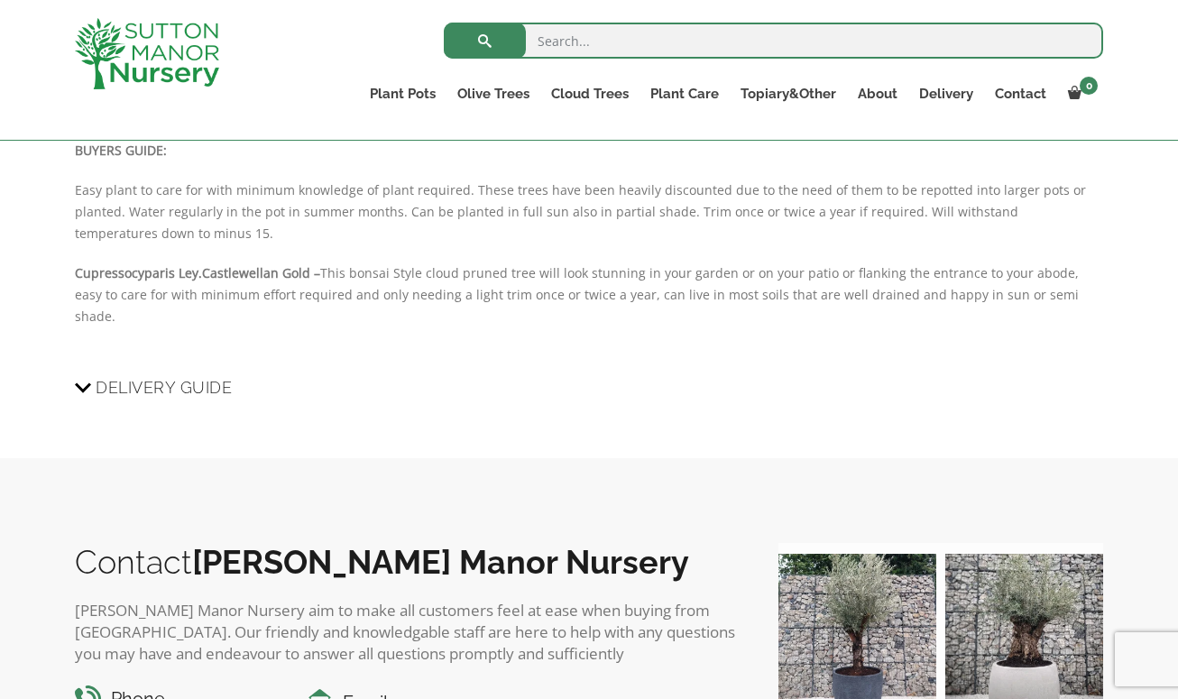
click at [106, 371] on span "Delivery Guide" at bounding box center [164, 387] width 136 height 33
click at [0, 0] on input "Delivery Guide" at bounding box center [0, 0] width 0 height 0
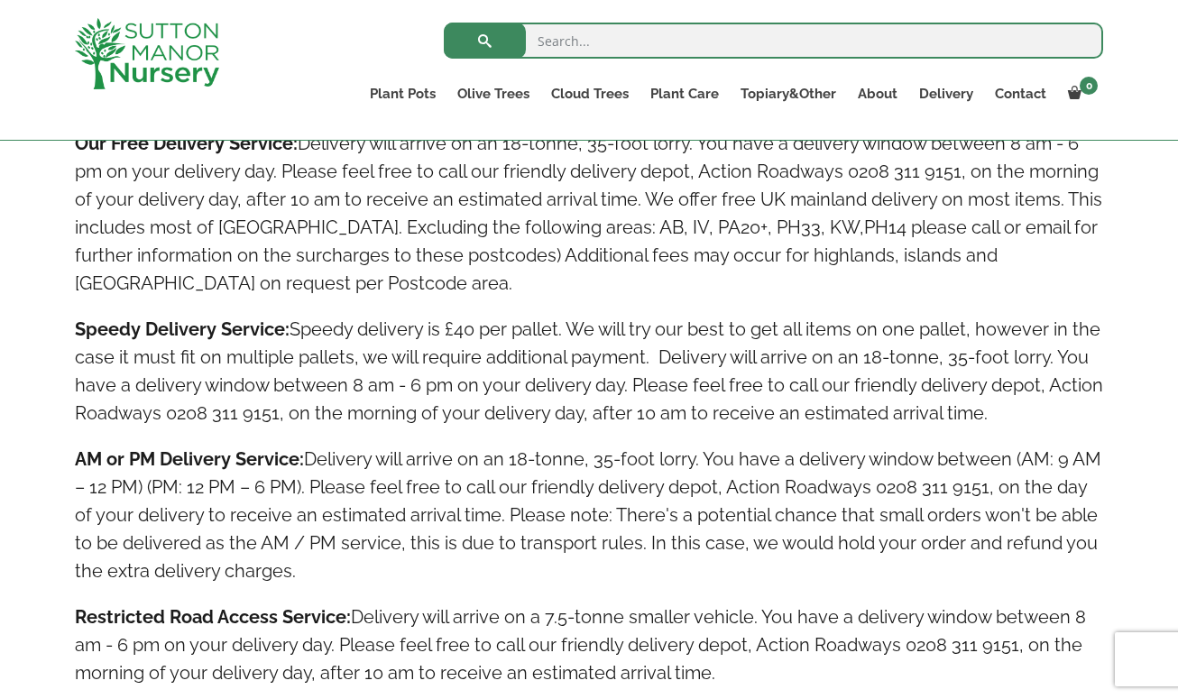
scroll to position [2584, 0]
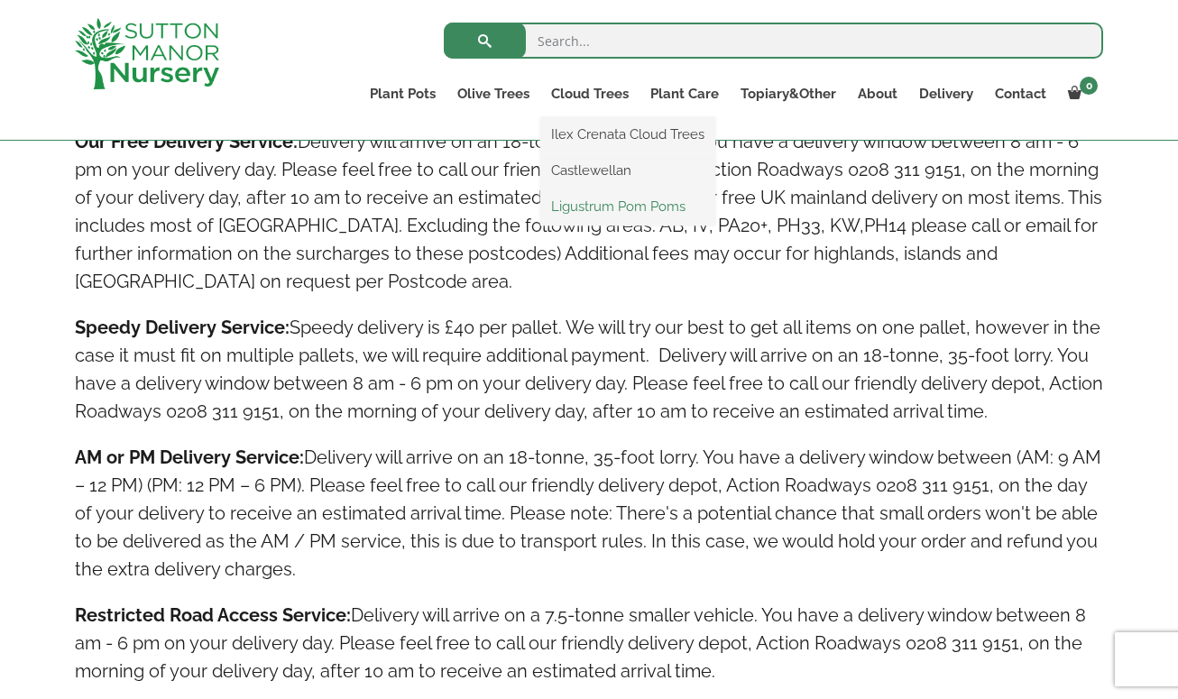
click at [591, 214] on link "Ligustrum Pom Poms" at bounding box center [627, 206] width 175 height 27
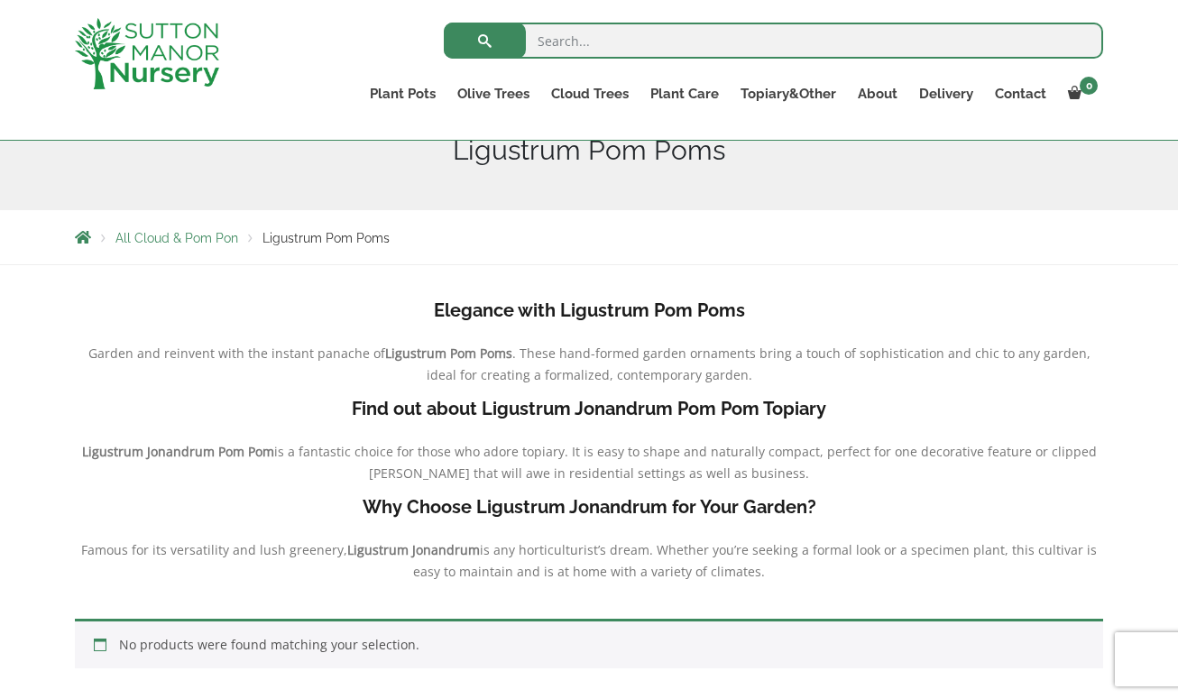
scroll to position [58, 0]
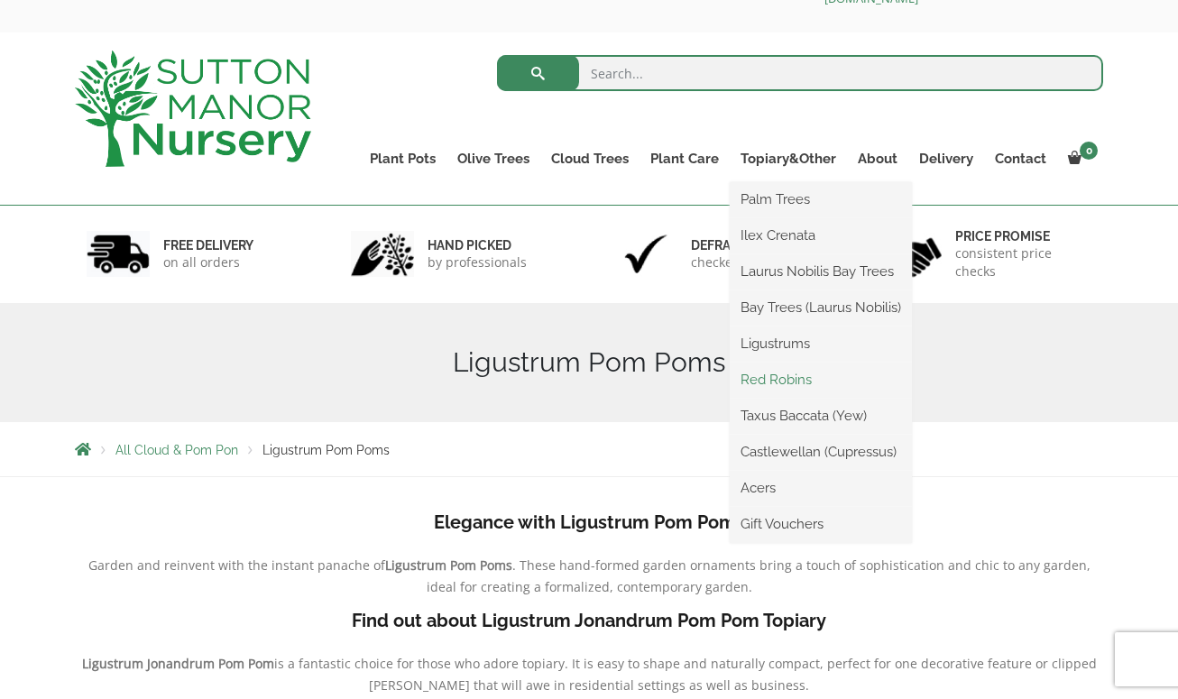
click at [768, 376] on link "Red Robins" at bounding box center [820, 379] width 182 height 27
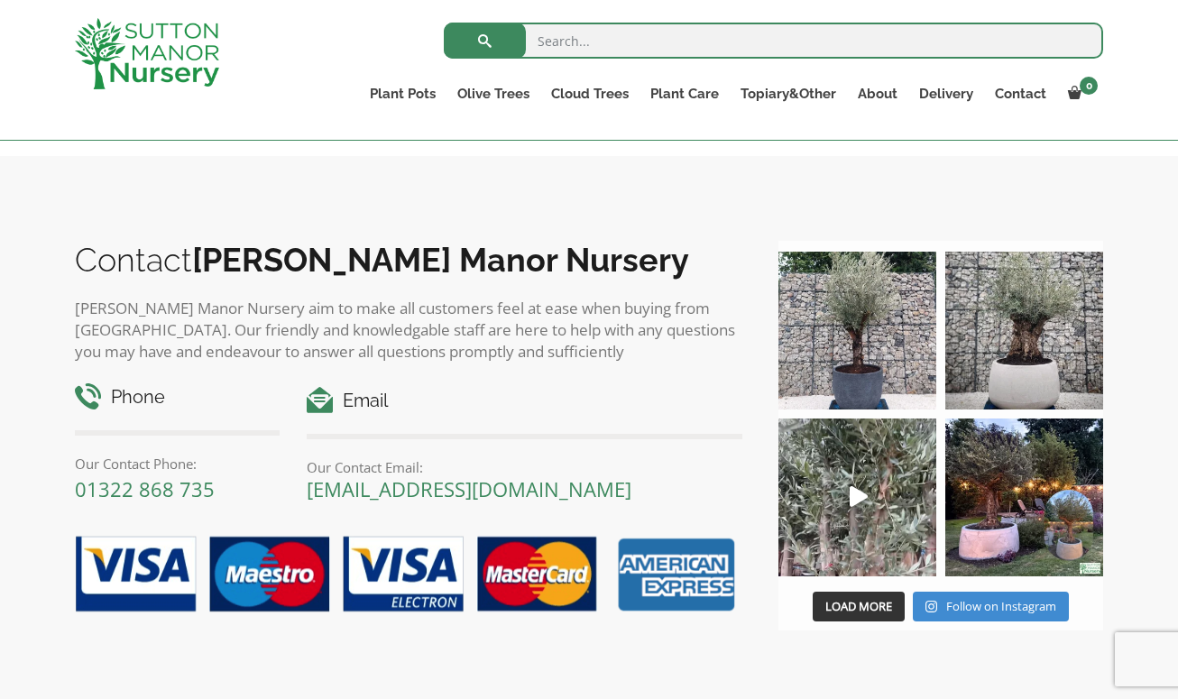
scroll to position [1050, 0]
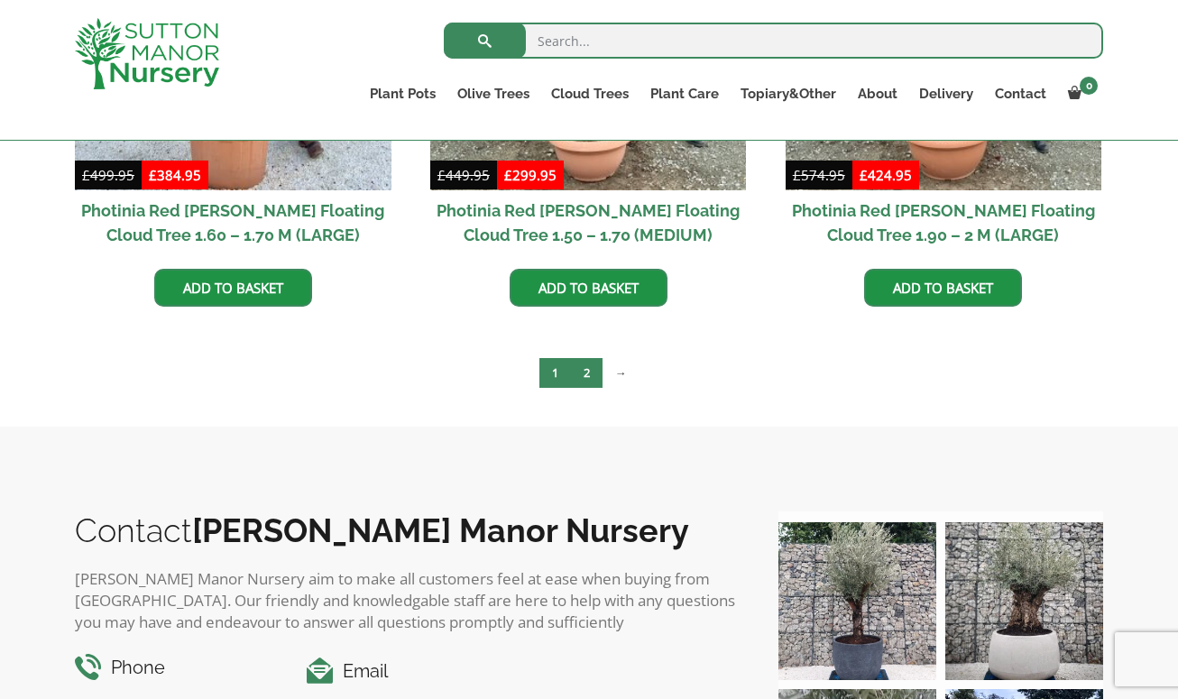
click at [594, 368] on link "2" at bounding box center [587, 373] width 32 height 30
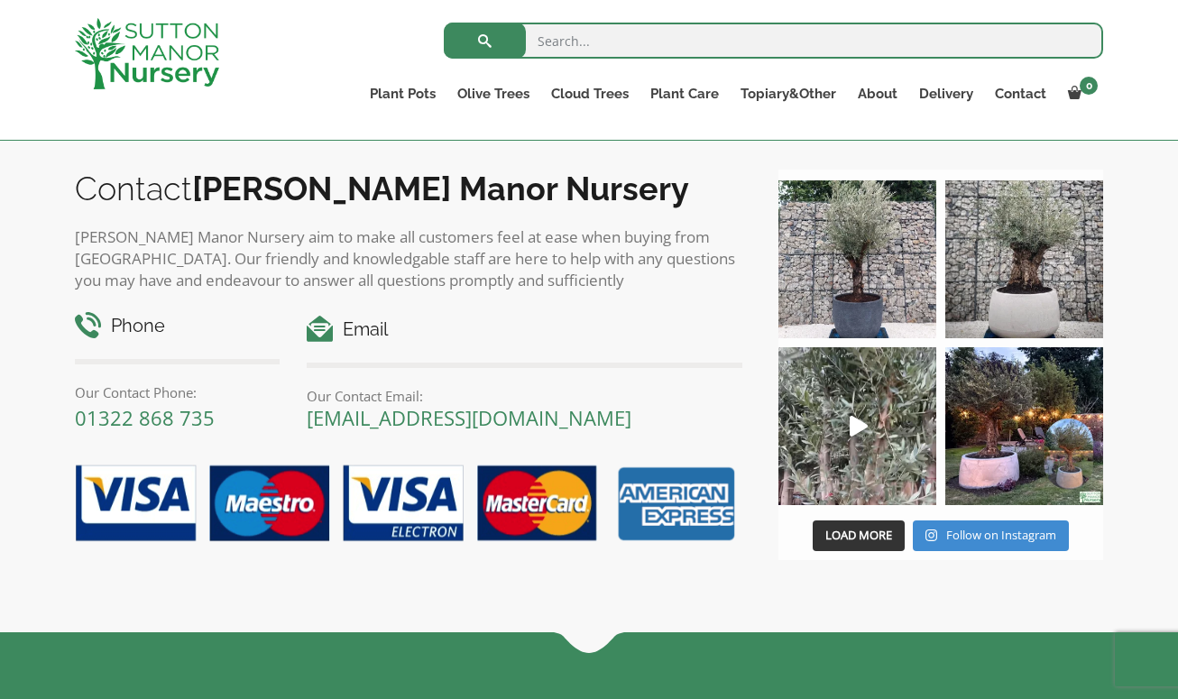
scroll to position [843, 0]
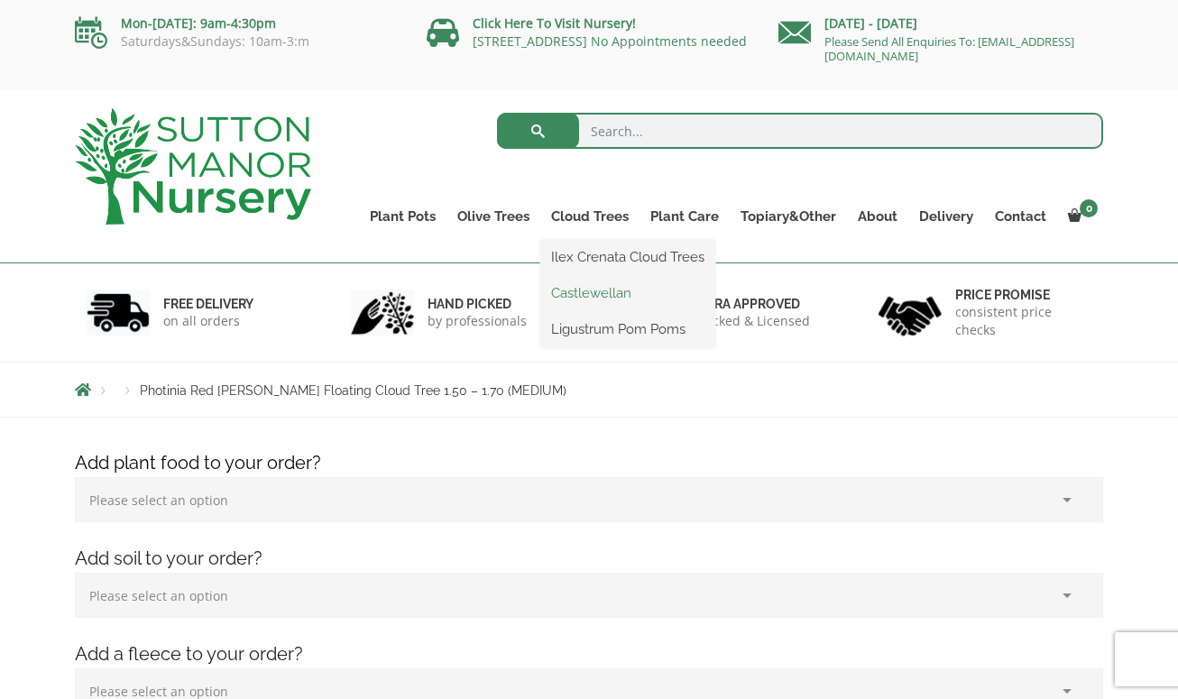
click at [600, 293] on link "Castlewellan" at bounding box center [627, 293] width 175 height 27
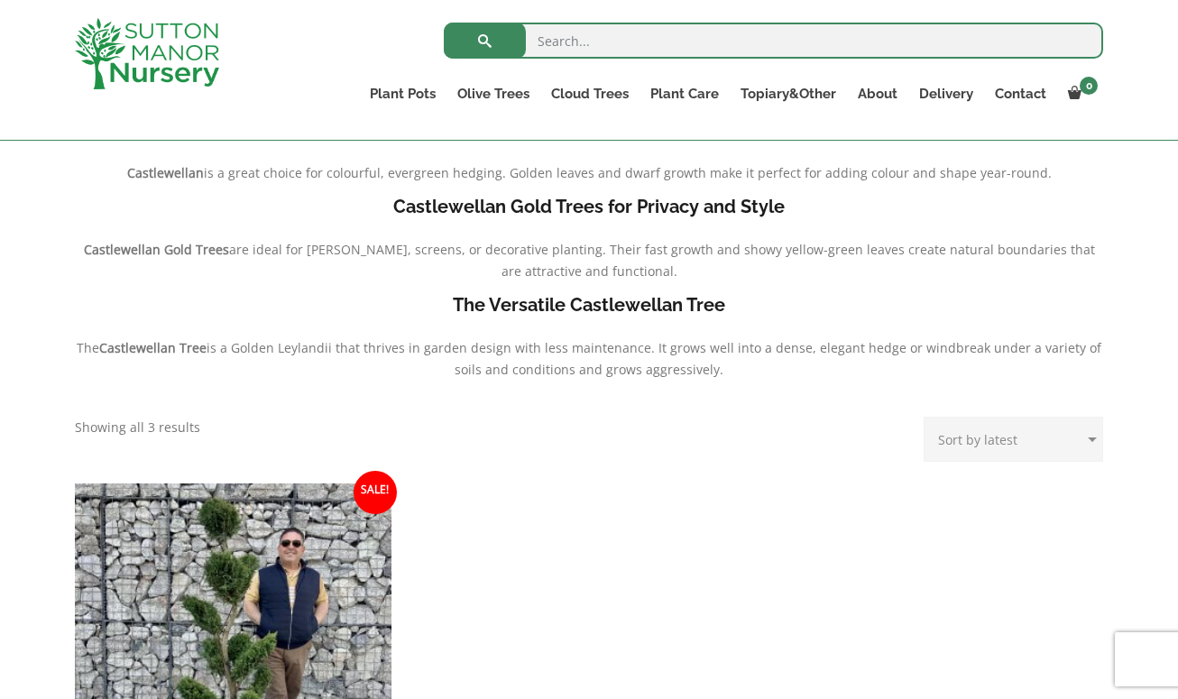
scroll to position [689, 0]
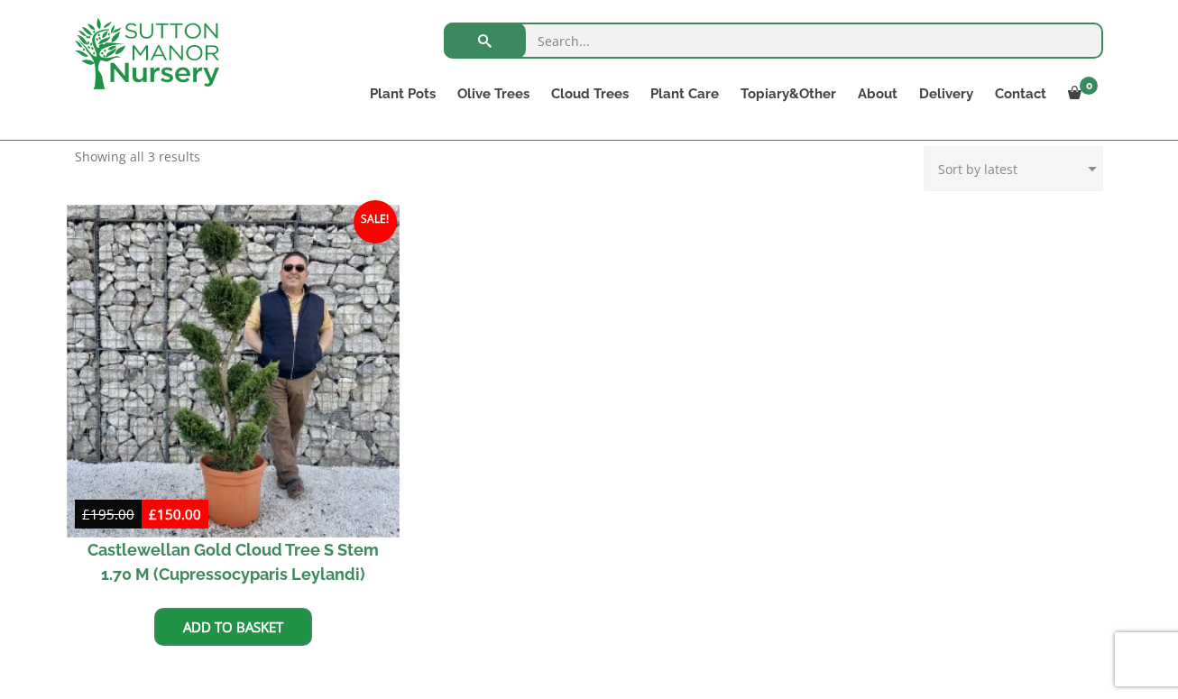
click at [268, 376] on img at bounding box center [233, 371] width 332 height 332
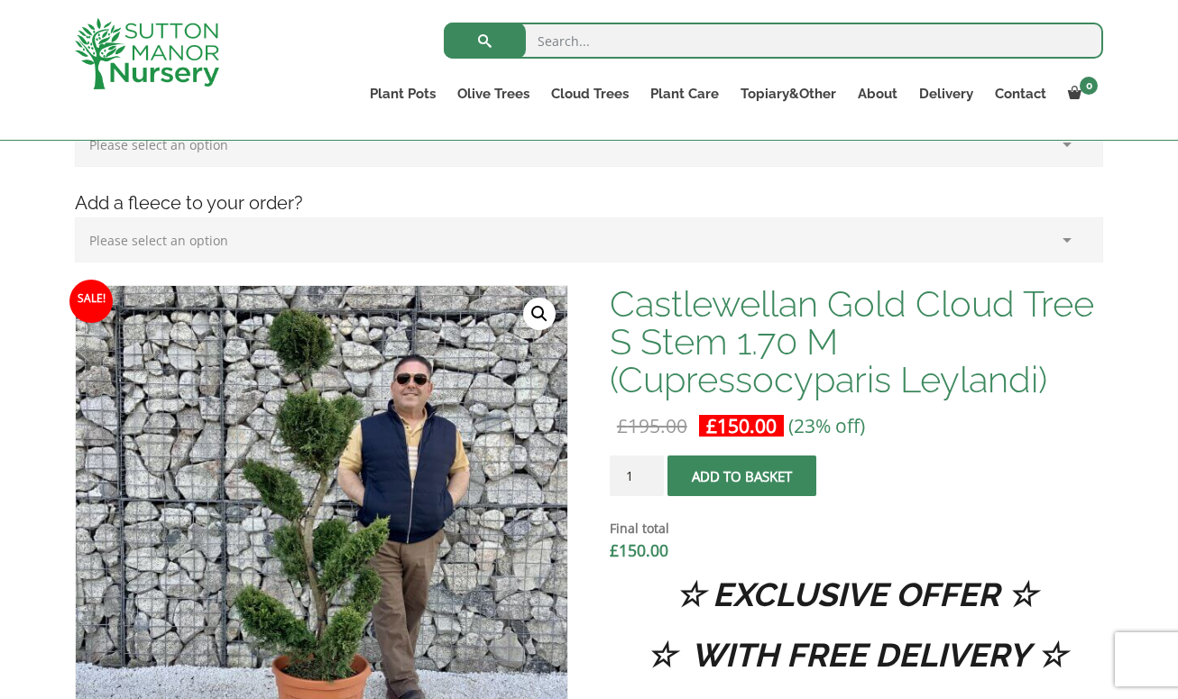
scroll to position [509, 0]
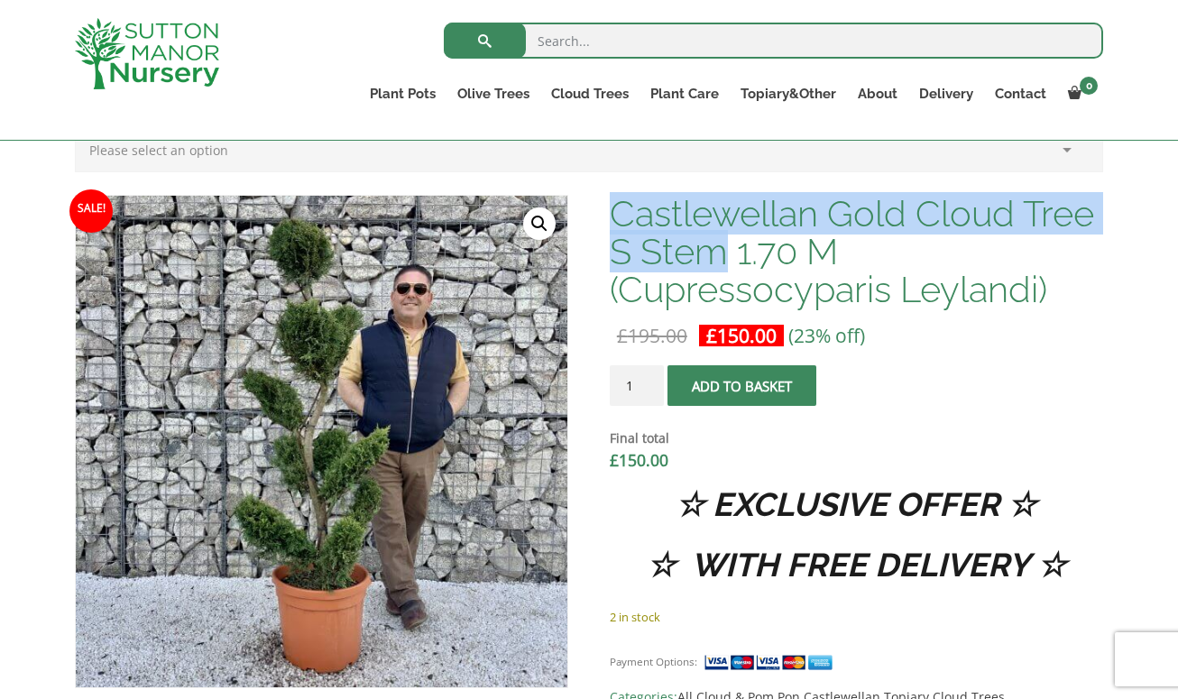
drag, startPoint x: 609, startPoint y: 206, endPoint x: 717, endPoint y: 257, distance: 119.4
click at [717, 257] on h1 "Castlewellan Gold Cloud Tree S Stem 1.70 M (Cupressocyparis Leylandi)" at bounding box center [856, 252] width 493 height 114
copy h1 "Castlewellan Gold Cloud Tree S Stem"
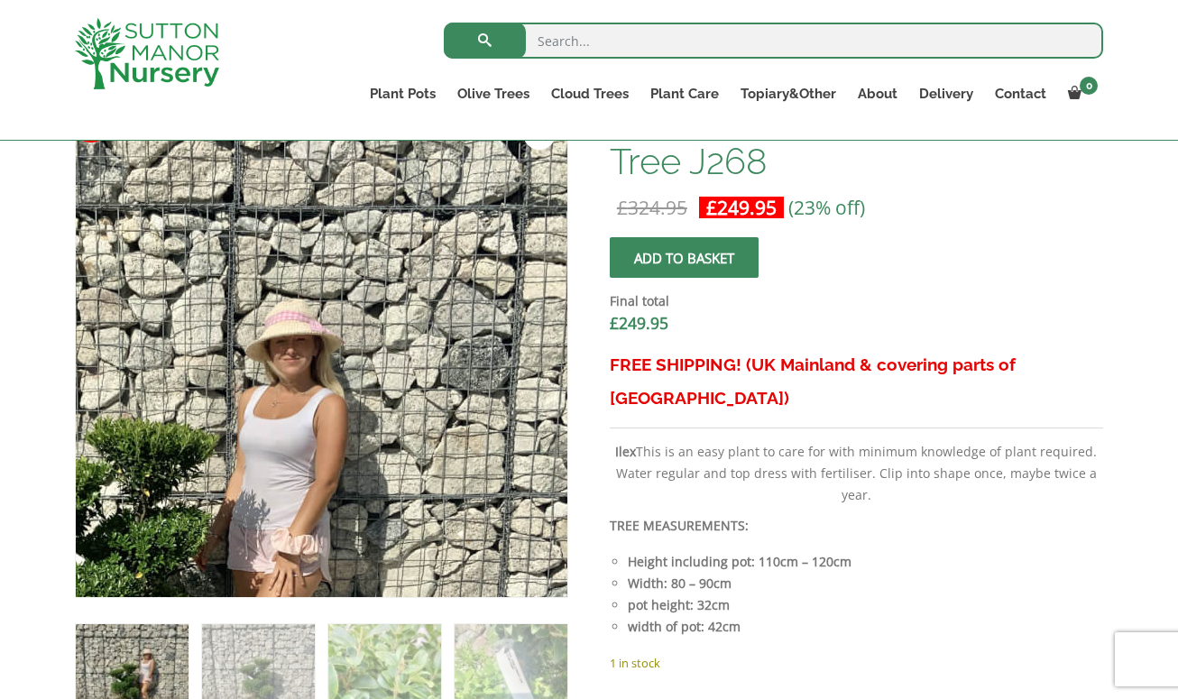
scroll to position [779, 0]
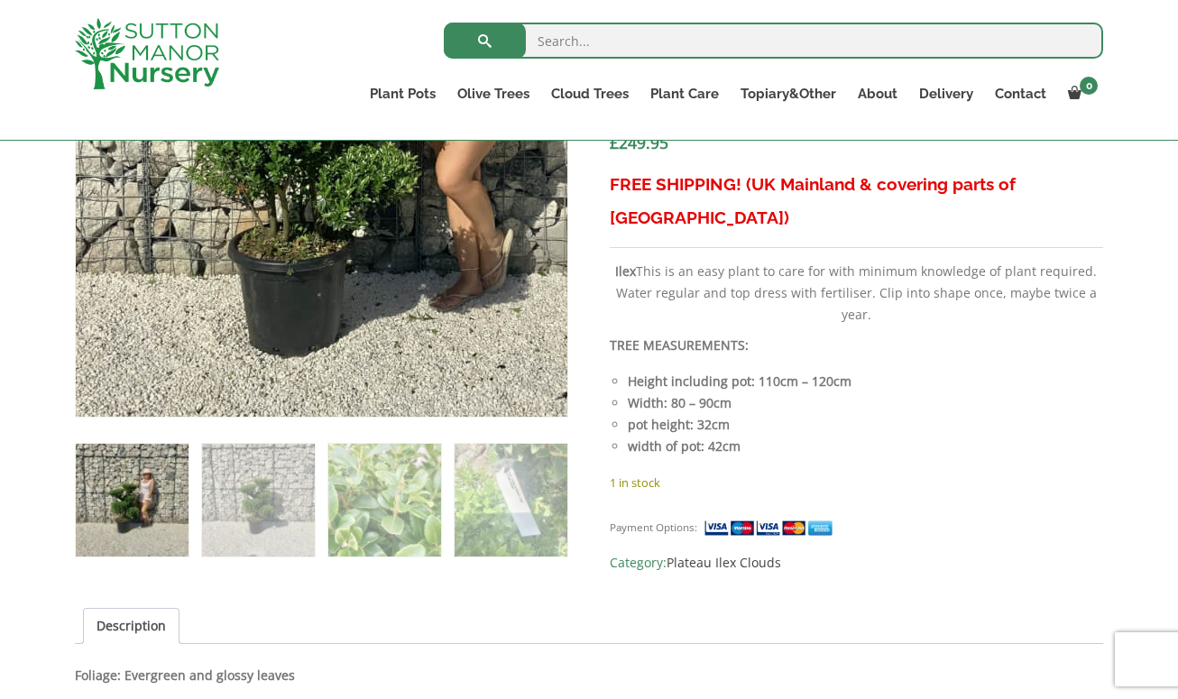
click at [272, 269] on img at bounding box center [363, 90] width 902 height 902
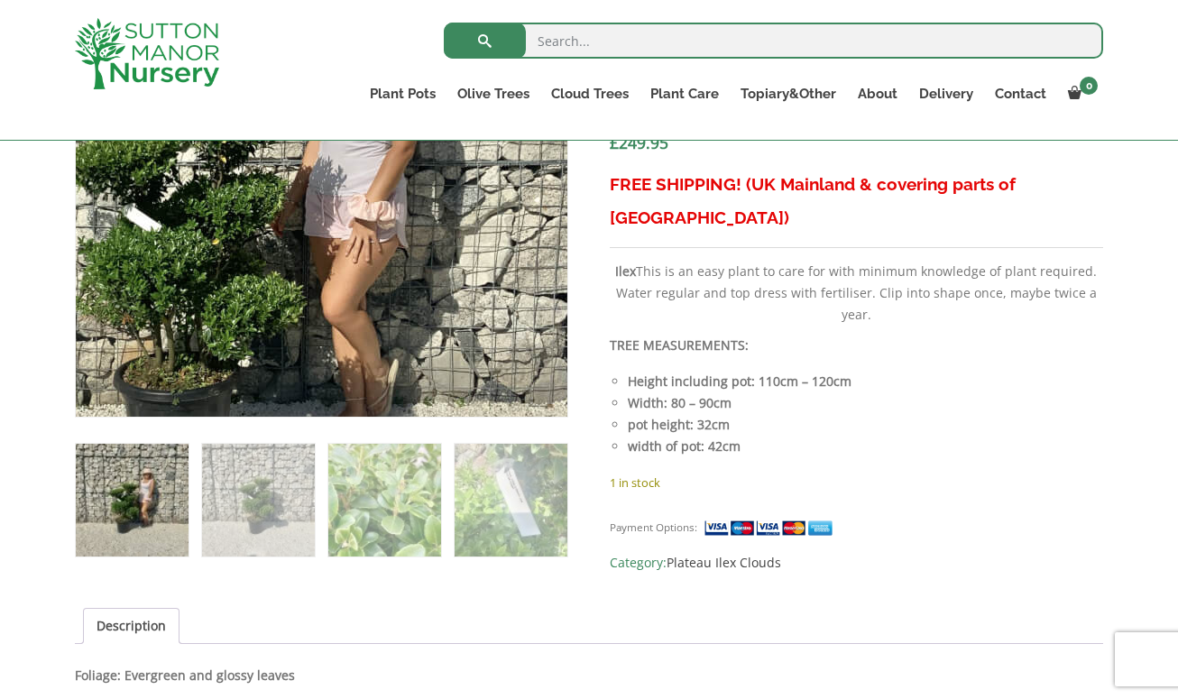
scroll to position [869, 0]
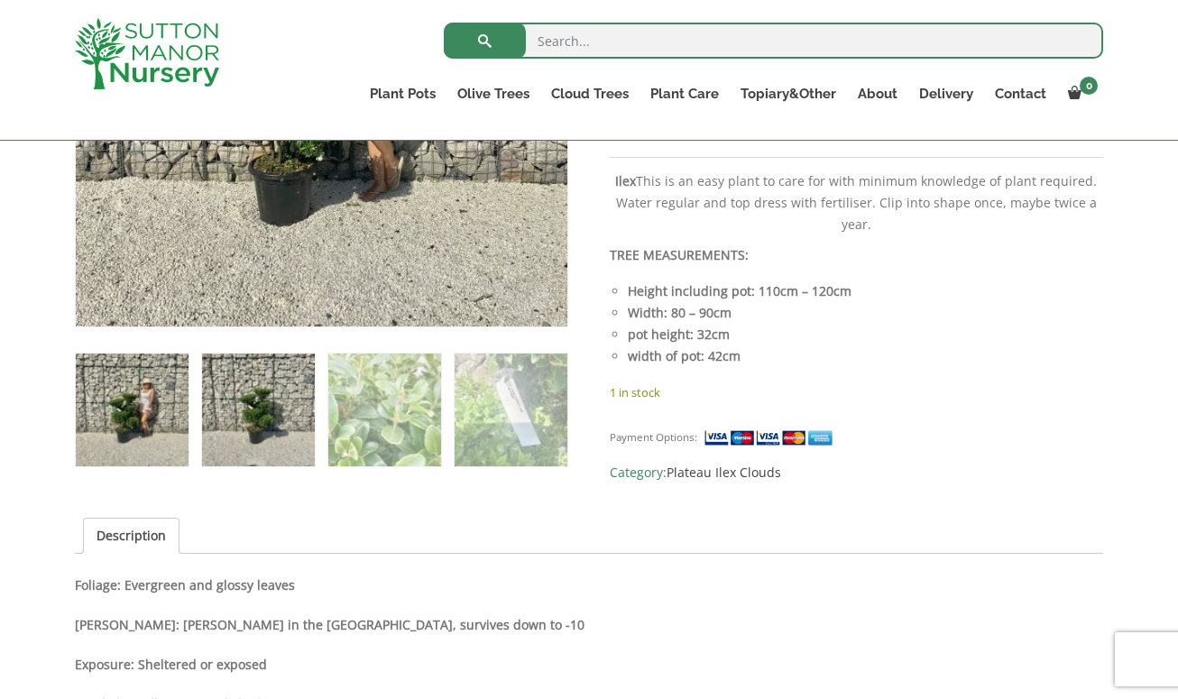
click at [267, 404] on img at bounding box center [258, 409] width 113 height 113
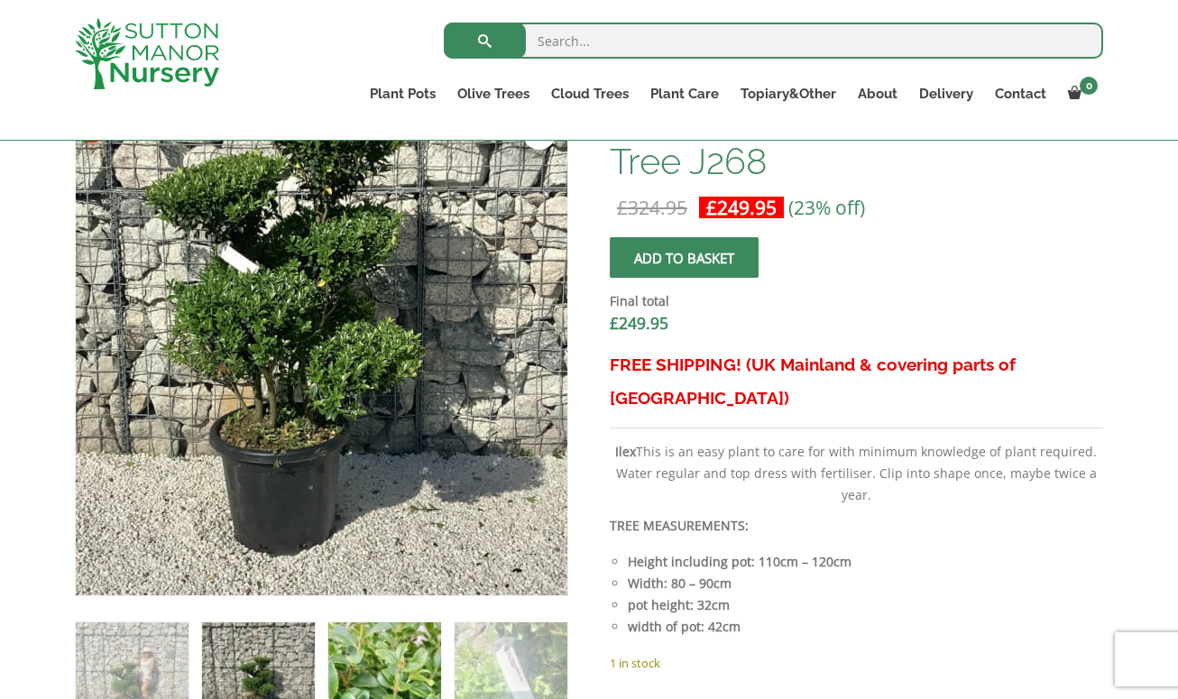
scroll to position [689, 0]
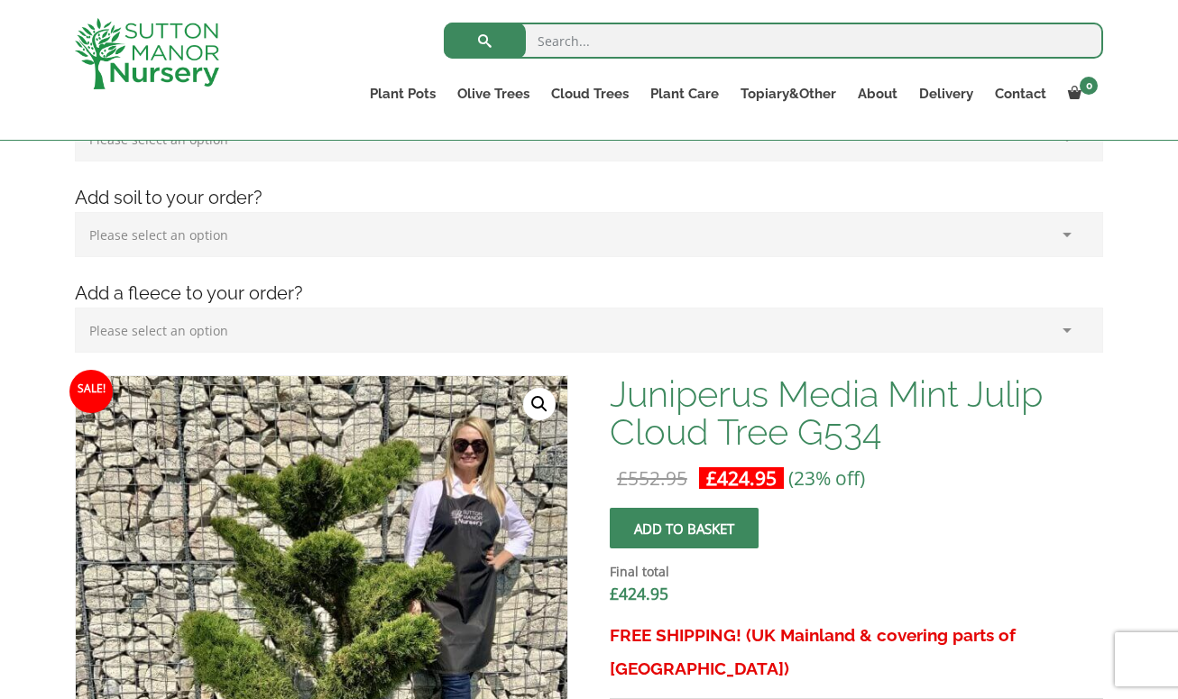
scroll to position [509, 0]
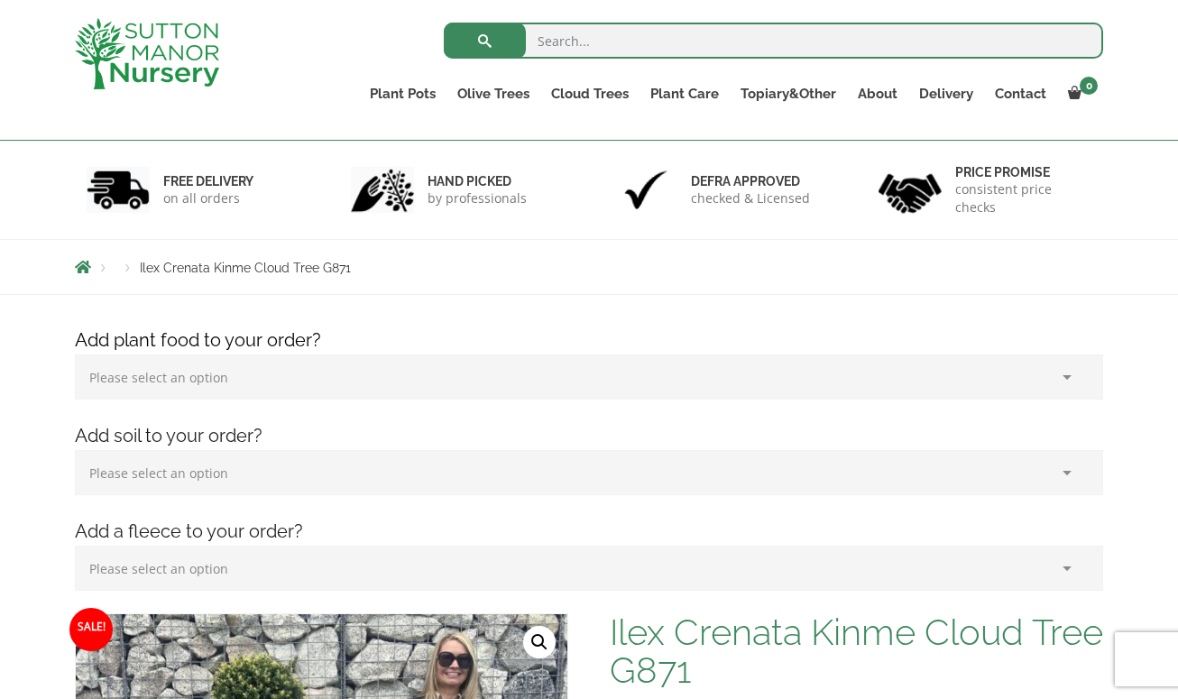
scroll to position [418, 0]
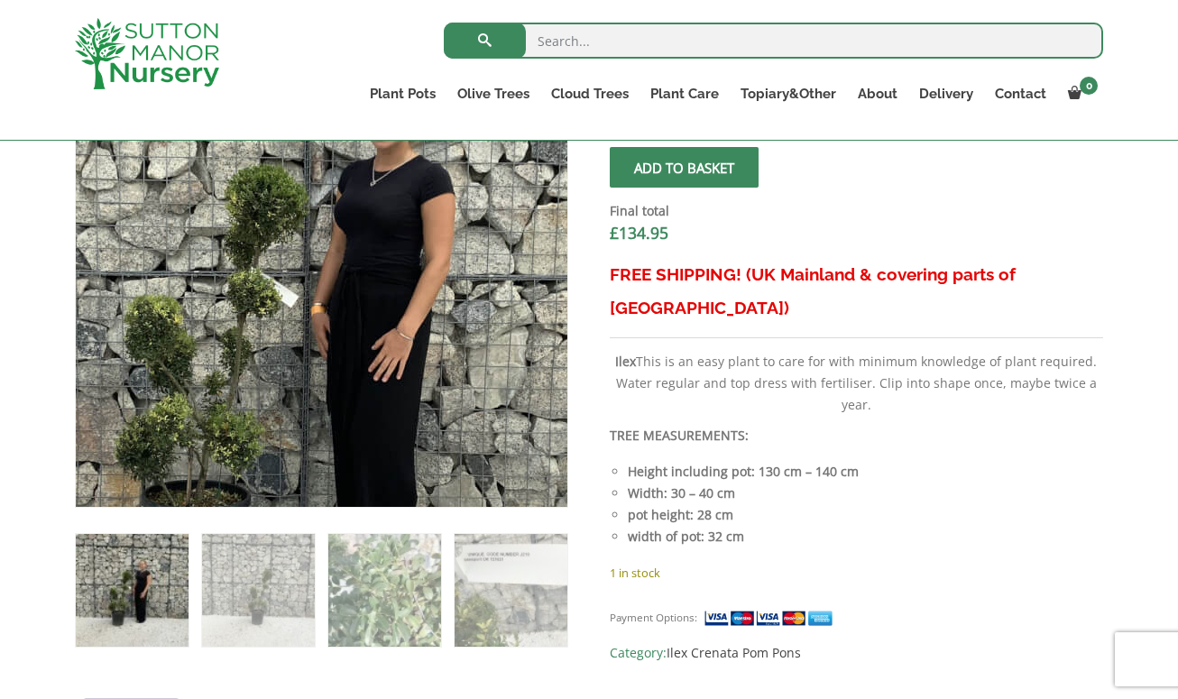
scroll to position [779, 0]
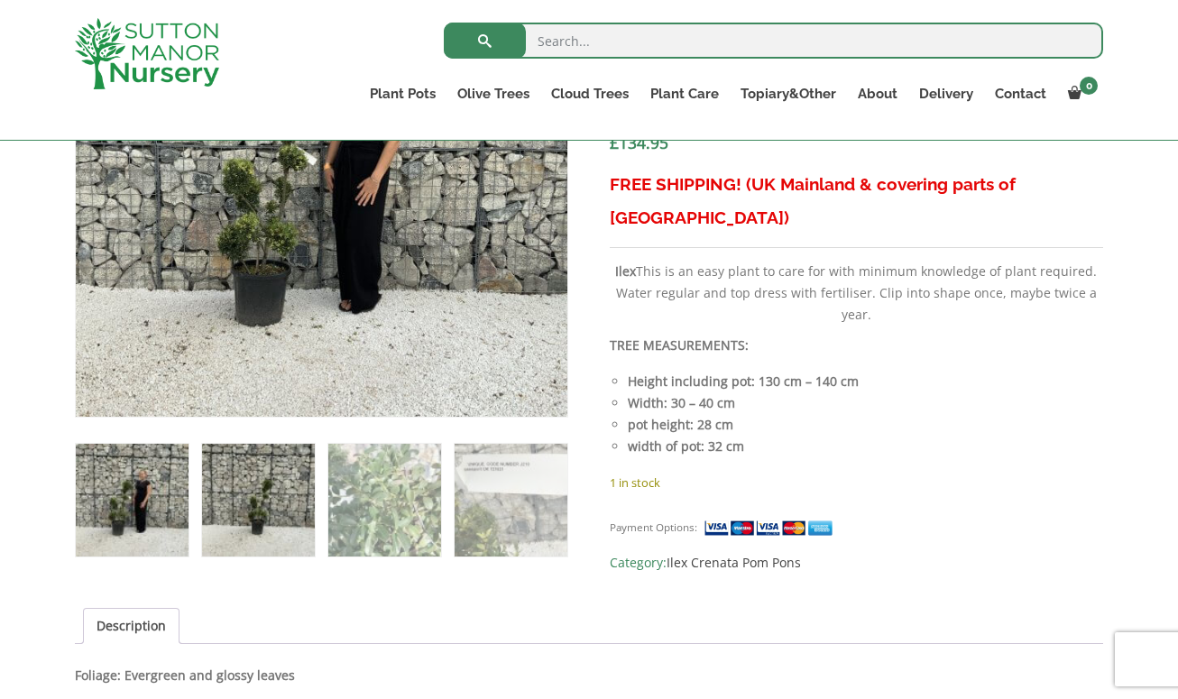
click at [259, 499] on img at bounding box center [258, 500] width 113 height 113
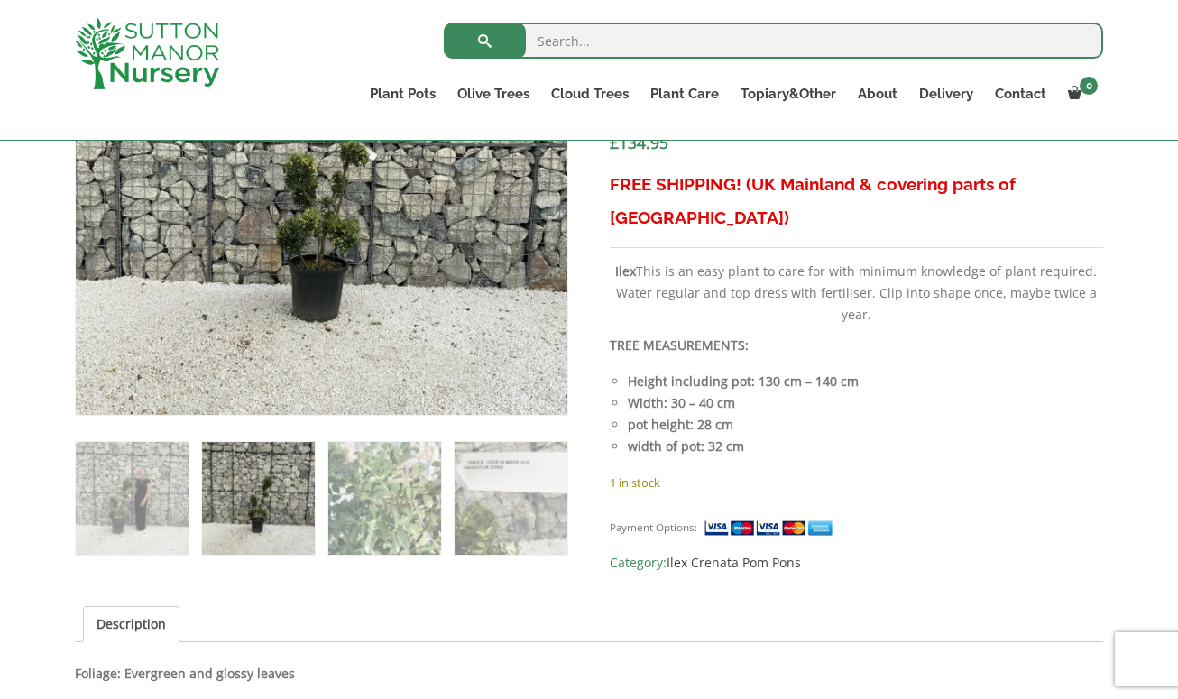
scroll to position [599, 0]
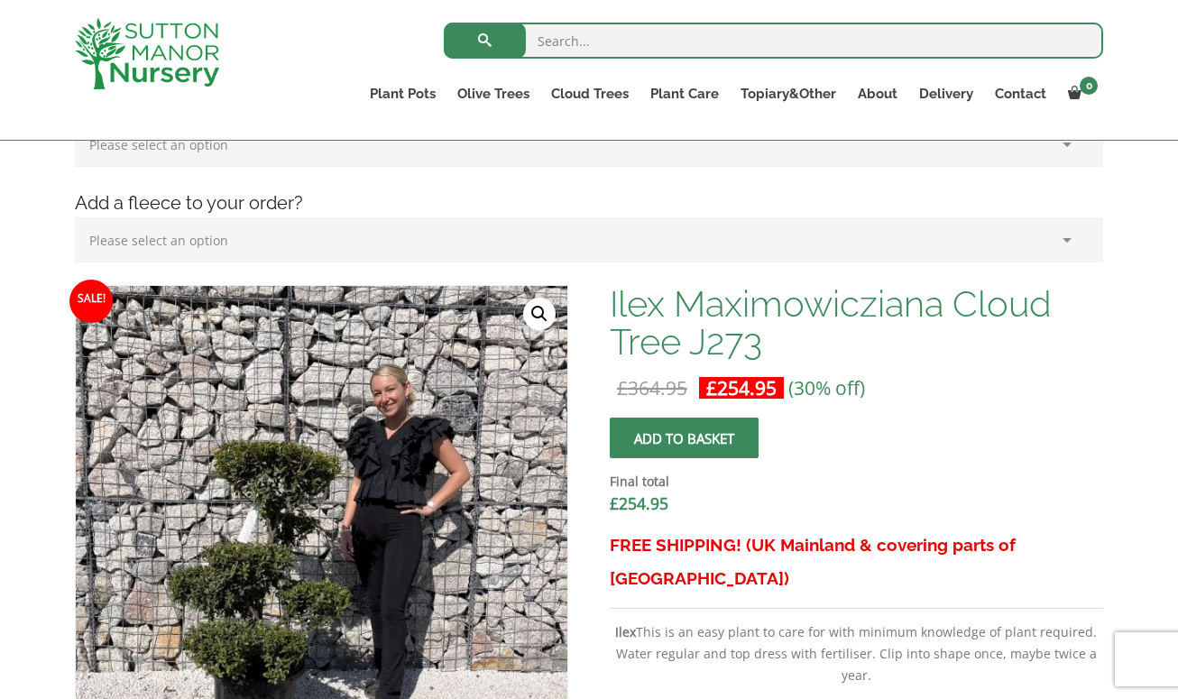
scroll to position [509, 0]
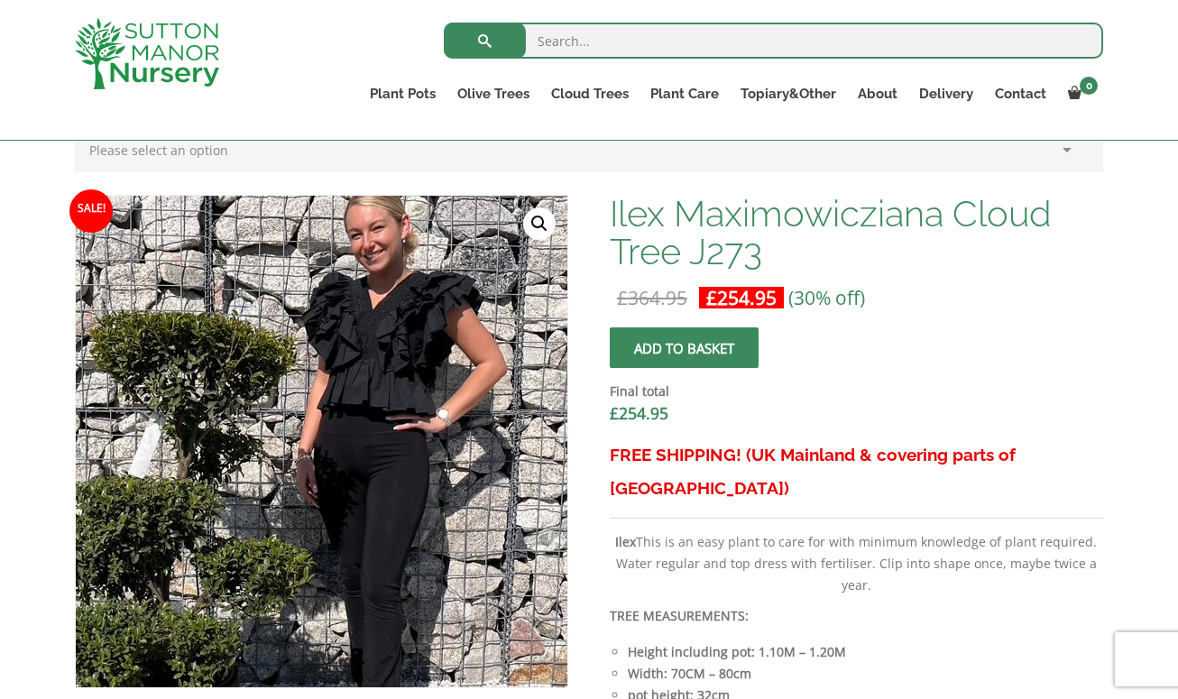
click at [411, 415] on img at bounding box center [265, 459] width 799 height 799
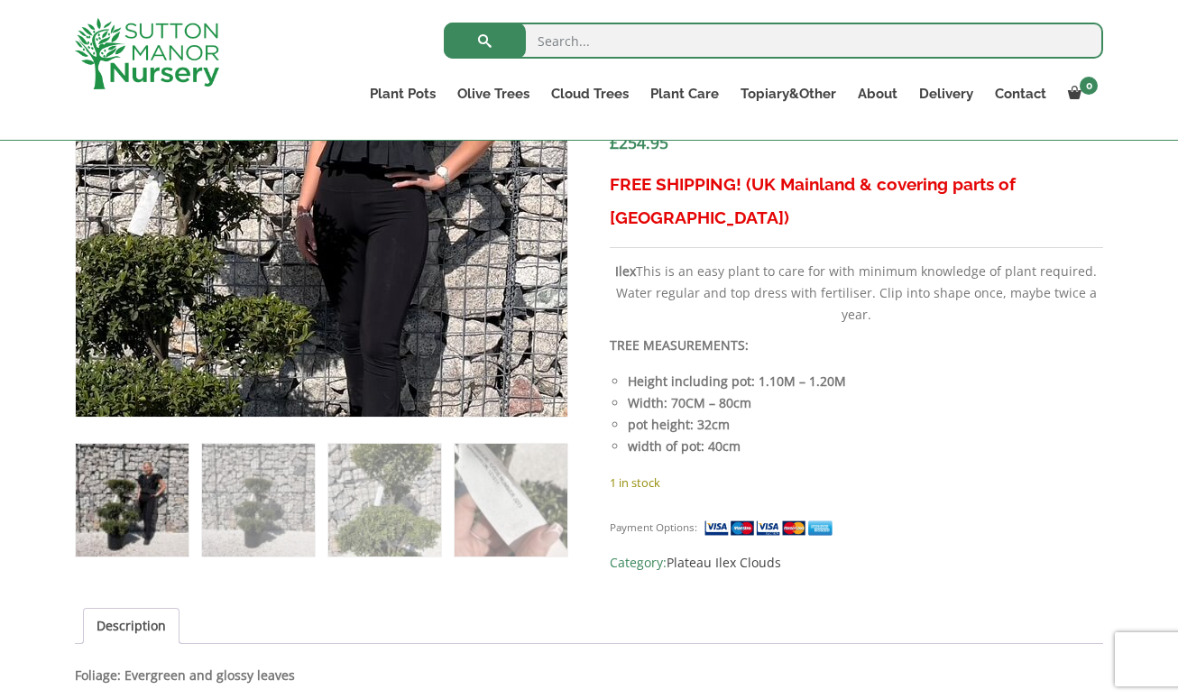
scroll to position [689, 0]
